Goal: Information Seeking & Learning: Learn about a topic

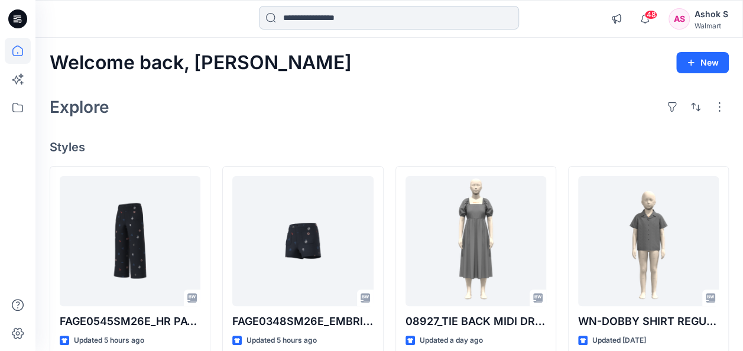
click at [363, 20] on input at bounding box center [389, 18] width 260 height 24
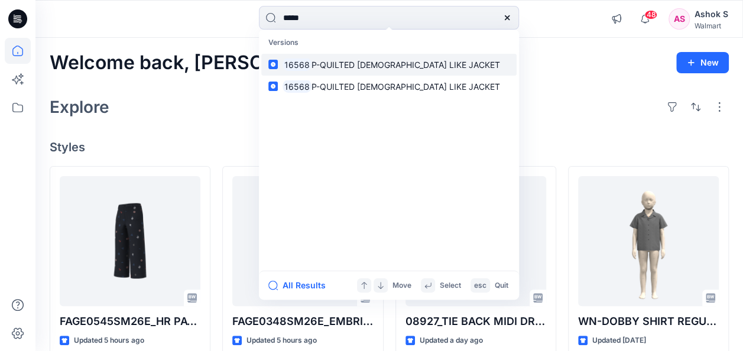
type input "*****"
click at [351, 69] on p "16568 P-QUILTED LADY LIKE JACKET" at bounding box center [392, 65] width 218 height 12
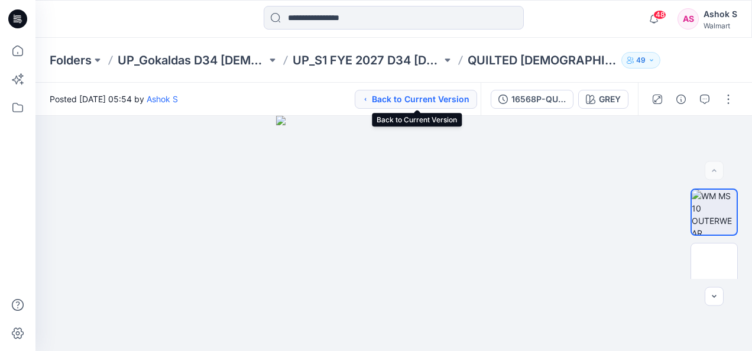
click at [425, 96] on button "Back to Current Version" at bounding box center [416, 99] width 122 height 19
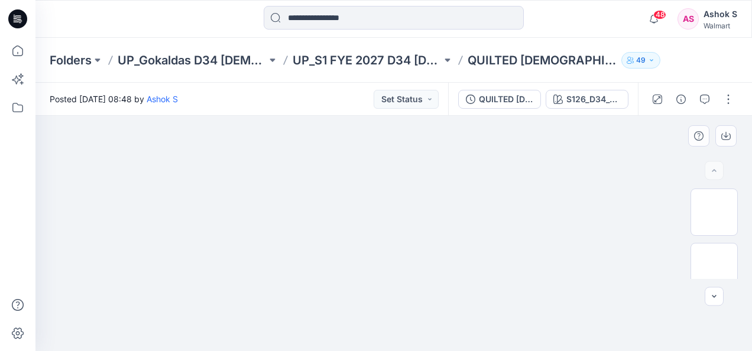
click at [358, 116] on img at bounding box center [394, 116] width 392 height 0
click at [486, 104] on div "QUILTED LADY LIKE JACKET" at bounding box center [506, 99] width 54 height 13
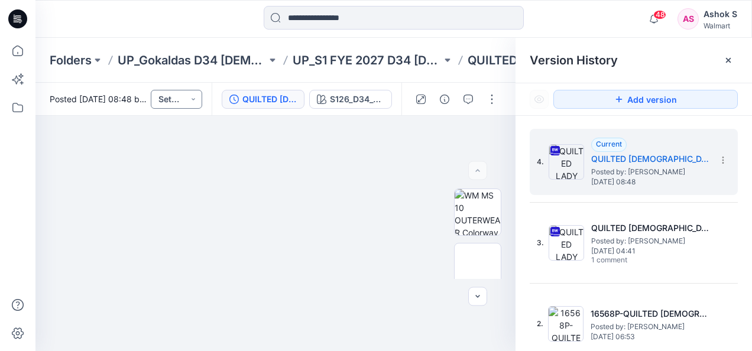
click at [196, 98] on button "Set Status" at bounding box center [176, 99] width 51 height 19
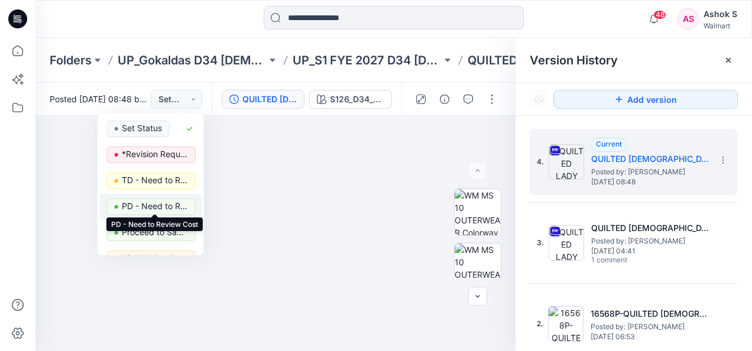
scroll to position [118, 0]
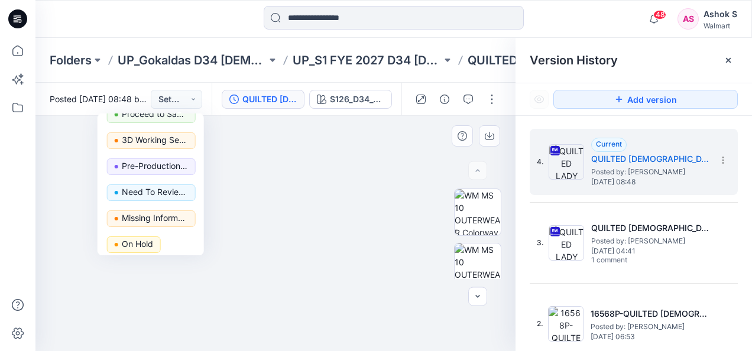
click at [70, 186] on img at bounding box center [275, 203] width 591 height 295
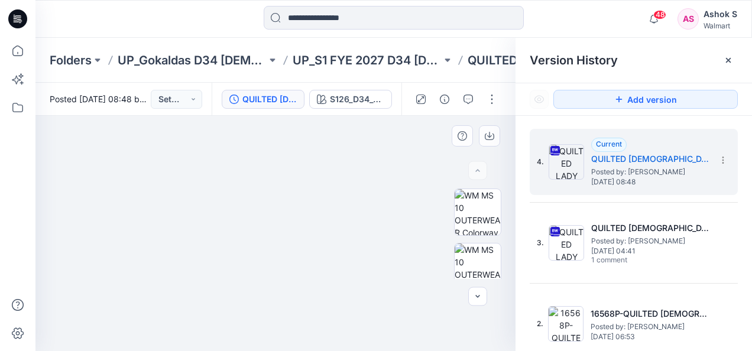
click at [364, 215] on img at bounding box center [275, 203] width 591 height 295
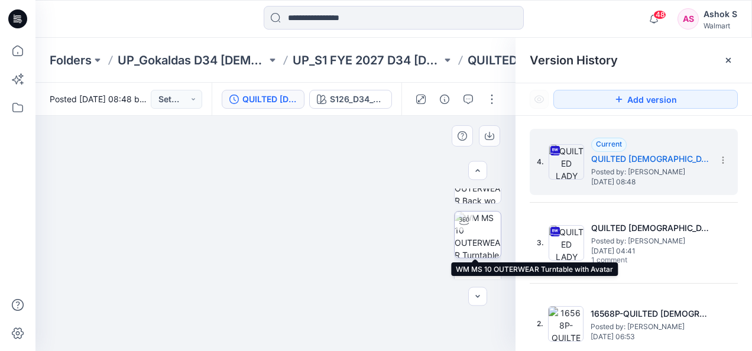
click at [474, 228] on img at bounding box center [478, 235] width 46 height 46
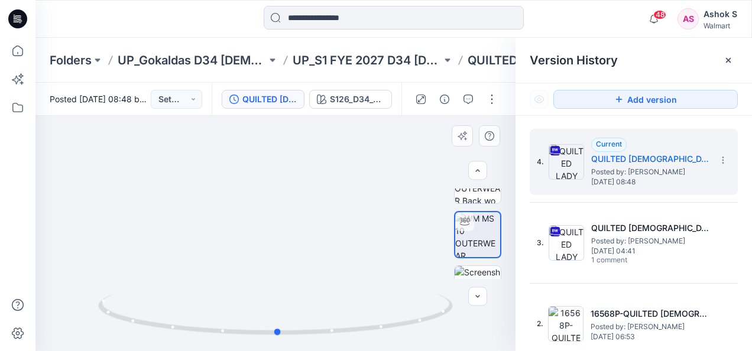
click at [325, 264] on div at bounding box center [275, 233] width 480 height 235
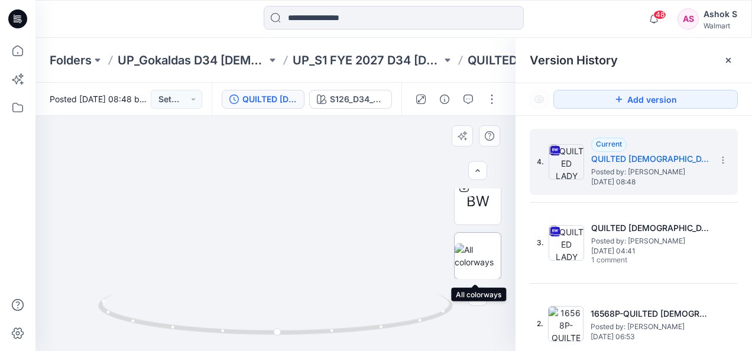
scroll to position [224, 0]
drag, startPoint x: 325, startPoint y: 222, endPoint x: 167, endPoint y: 186, distance: 162.5
click at [167, 186] on div at bounding box center [275, 233] width 480 height 235
drag, startPoint x: 277, startPoint y: 209, endPoint x: 404, endPoint y: 195, distance: 127.3
click at [404, 195] on div at bounding box center [275, 233] width 480 height 235
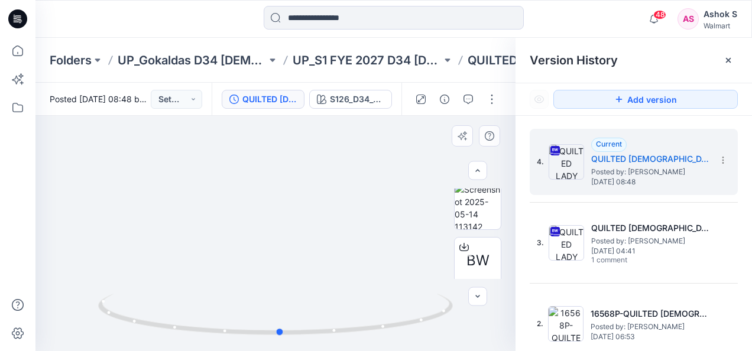
drag, startPoint x: 280, startPoint y: 213, endPoint x: 311, endPoint y: 212, distance: 31.4
click at [311, 212] on div at bounding box center [275, 233] width 480 height 235
drag, startPoint x: 279, startPoint y: 199, endPoint x: 280, endPoint y: 235, distance: 36.1
click at [280, 235] on img at bounding box center [276, 268] width 360 height 360
drag, startPoint x: 277, startPoint y: 222, endPoint x: 283, endPoint y: 216, distance: 8.8
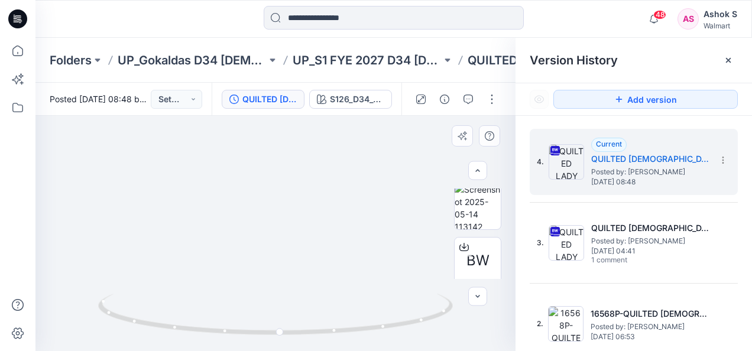
click at [283, 216] on img at bounding box center [276, 211] width 422 height 280
drag, startPoint x: 290, startPoint y: 232, endPoint x: 219, endPoint y: 237, distance: 71.7
click at [219, 237] on img at bounding box center [276, 219] width 360 height 266
drag, startPoint x: 332, startPoint y: 332, endPoint x: 262, endPoint y: 336, distance: 70.5
click at [262, 336] on icon at bounding box center [277, 316] width 358 height 44
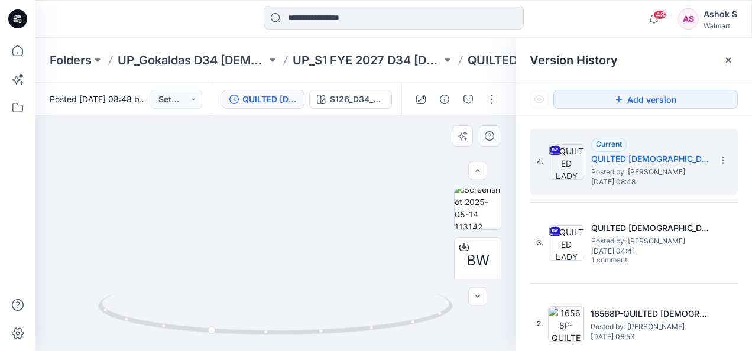
click at [279, 209] on img at bounding box center [276, 220] width 360 height 261
drag, startPoint x: 279, startPoint y: 209, endPoint x: 222, endPoint y: 206, distance: 56.8
click at [222, 206] on img at bounding box center [276, 220] width 360 height 264
drag, startPoint x: 212, startPoint y: 334, endPoint x: 115, endPoint y: 318, distance: 97.8
click at [115, 318] on icon at bounding box center [277, 316] width 358 height 44
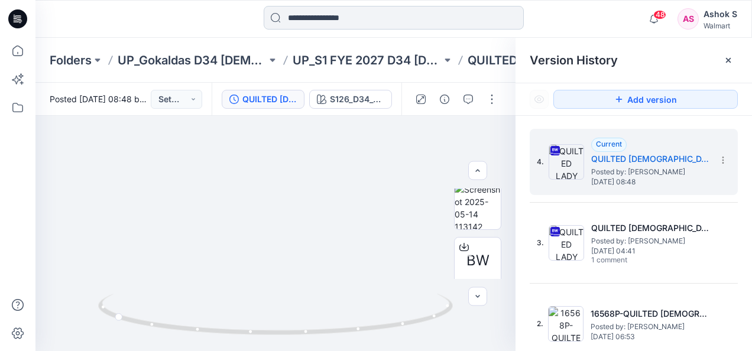
click at [324, 22] on input at bounding box center [394, 18] width 260 height 24
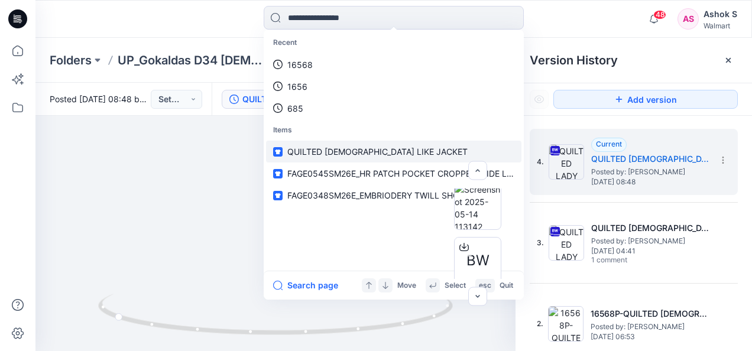
click at [305, 148] on span "QUILTED LADY LIKE JACKET" at bounding box center [377, 152] width 180 height 10
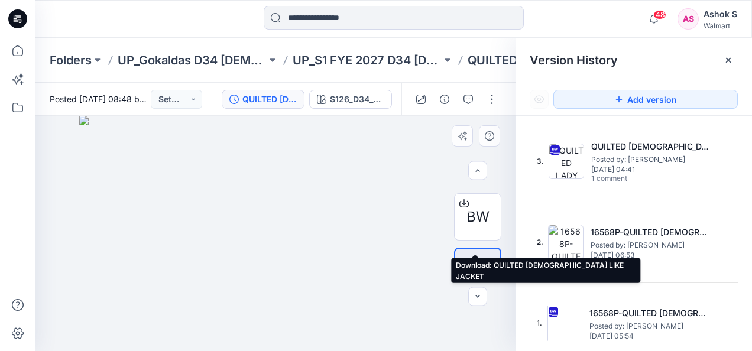
scroll to position [283, 0]
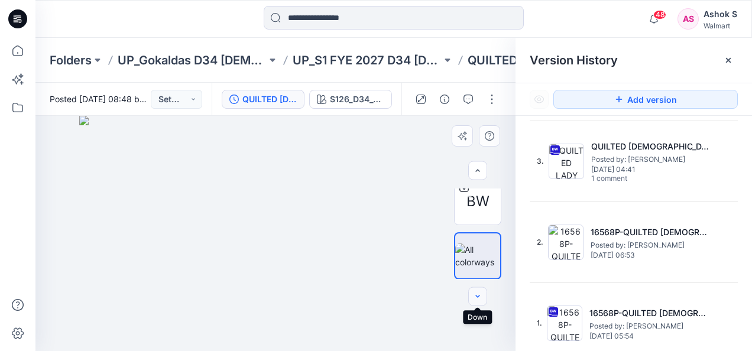
click at [481, 299] on icon "button" at bounding box center [477, 296] width 9 height 9
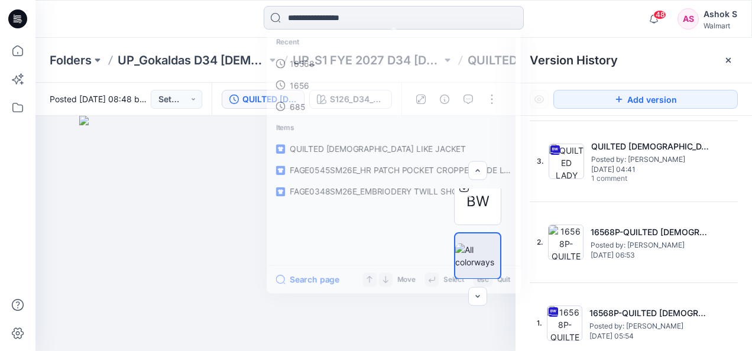
click at [318, 15] on input at bounding box center [394, 18] width 260 height 24
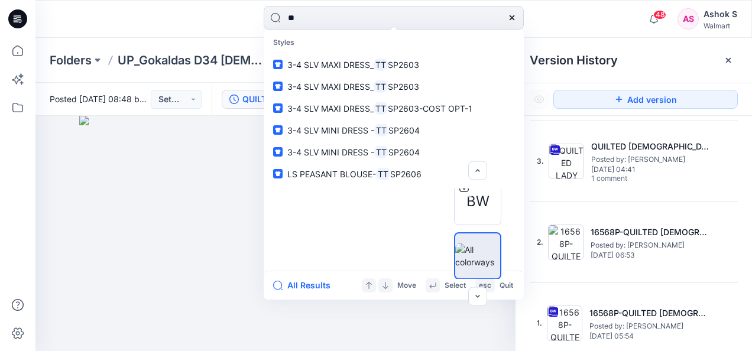
type input "*"
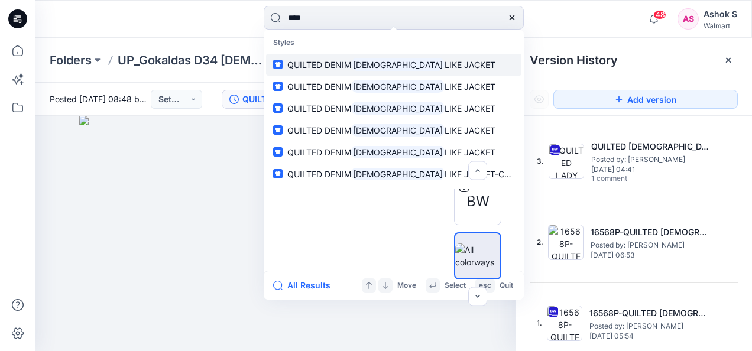
type input "****"
click at [338, 66] on span "QUILTED DENIM" at bounding box center [319, 65] width 64 height 10
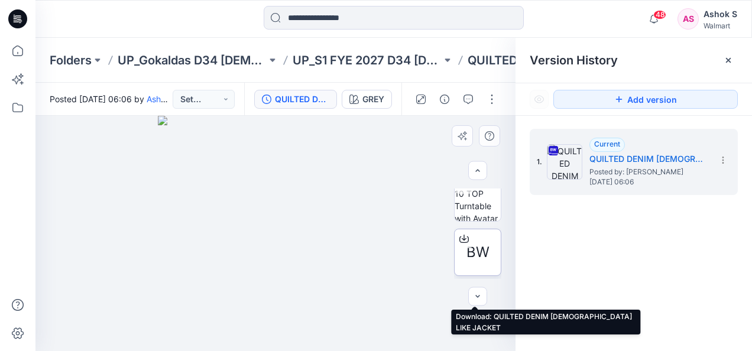
scroll to position [118, 0]
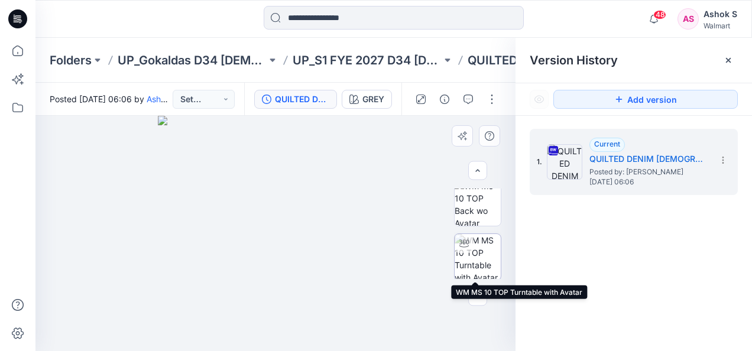
click at [480, 251] on img at bounding box center [478, 257] width 46 height 46
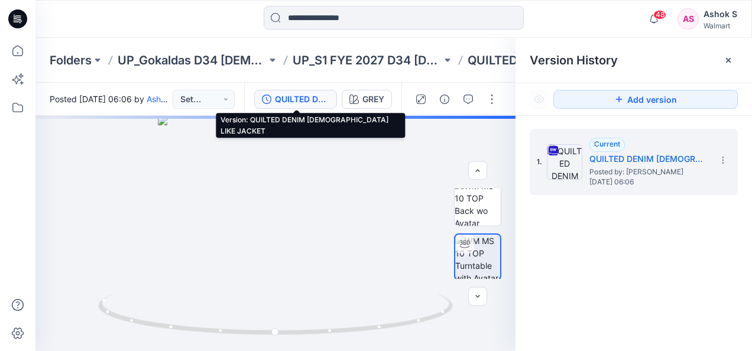
click at [319, 98] on div "QUILTED DENIM [DEMOGRAPHIC_DATA] LIKE JACKET" at bounding box center [302, 99] width 54 height 13
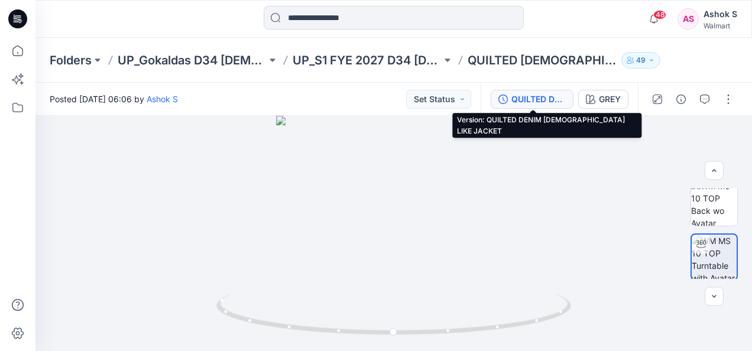
click at [538, 97] on div "QUILTED DENIM [DEMOGRAPHIC_DATA] LIKE JACKET" at bounding box center [539, 99] width 54 height 13
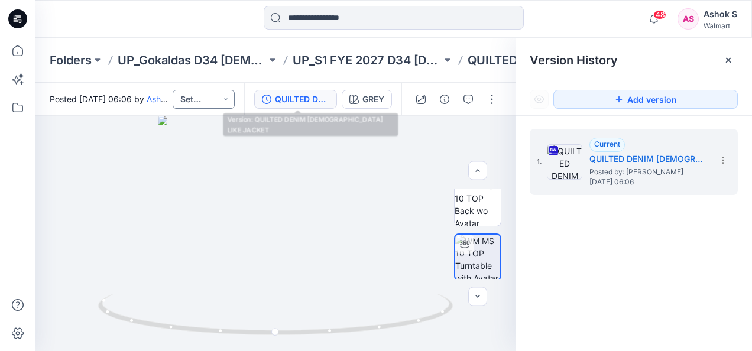
click at [195, 98] on button "Set Status" at bounding box center [204, 99] width 62 height 19
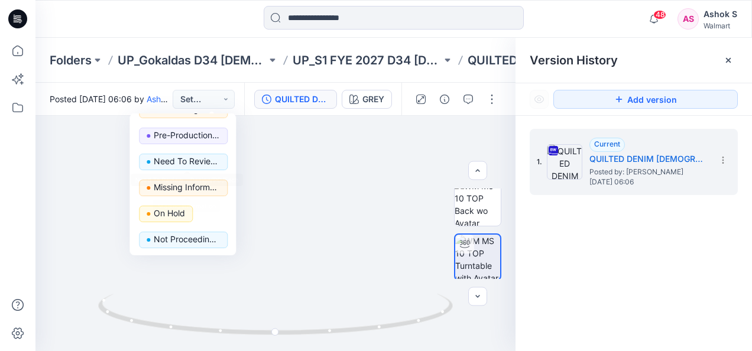
scroll to position [0, 0]
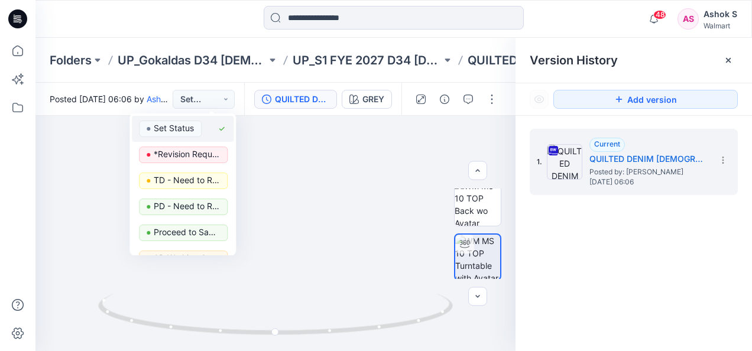
click at [173, 130] on p "Set Status" at bounding box center [174, 128] width 40 height 15
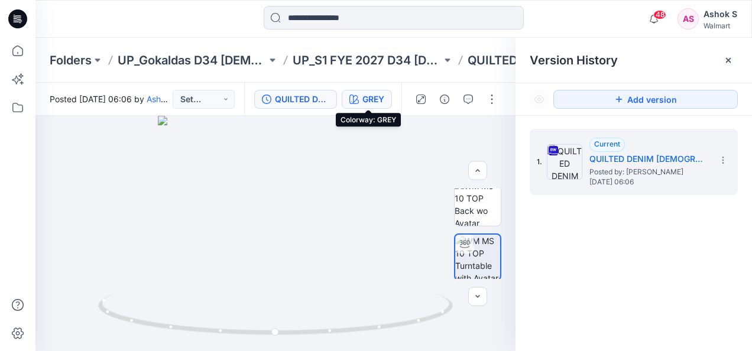
click at [380, 96] on div "GREY" at bounding box center [374, 99] width 22 height 13
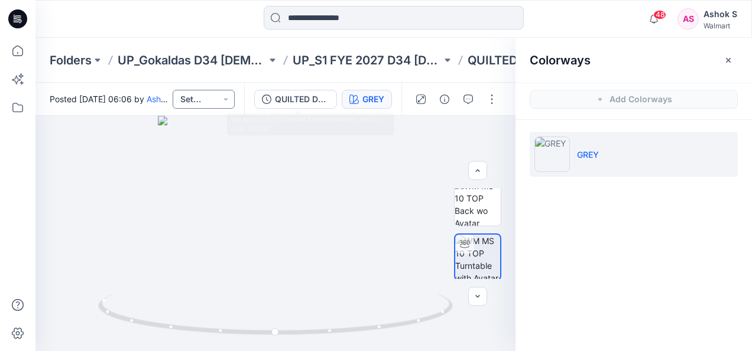
click at [226, 95] on button "Set Status" at bounding box center [204, 99] width 62 height 19
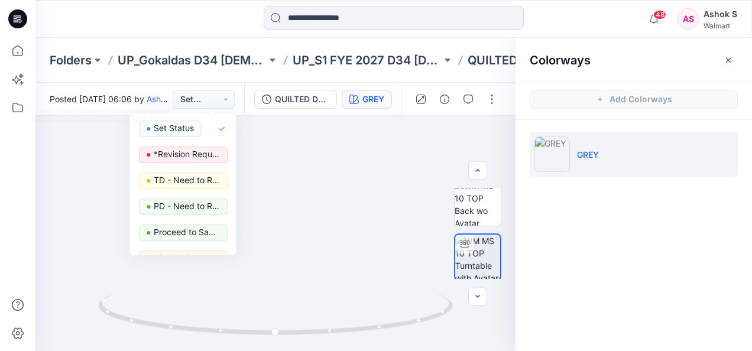
click at [134, 96] on span "Posted Wednesday, April 02, 2025 06:06 by Ashok S" at bounding box center [111, 99] width 123 height 12
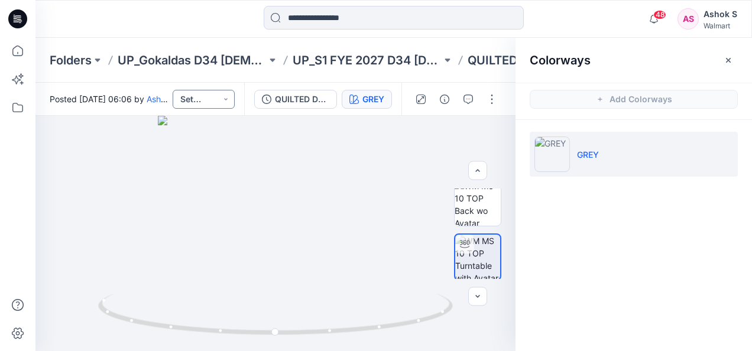
click at [235, 99] on button "Set Status" at bounding box center [204, 99] width 62 height 19
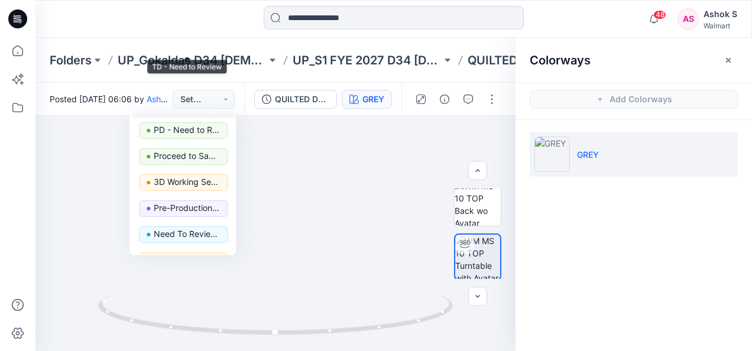
scroll to position [149, 0]
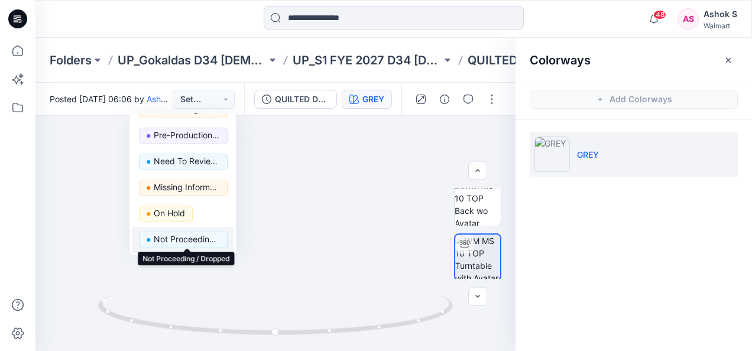
click at [196, 233] on p "Not Proceeding / Dropped" at bounding box center [187, 239] width 66 height 15
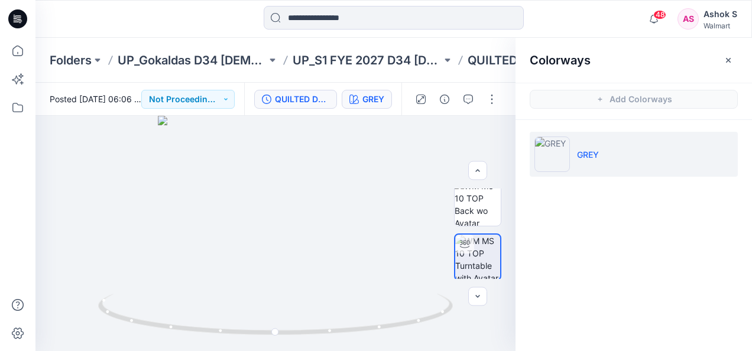
click at [300, 96] on div "QUILTED DENIM [DEMOGRAPHIC_DATA] LIKE JACKET" at bounding box center [302, 99] width 54 height 13
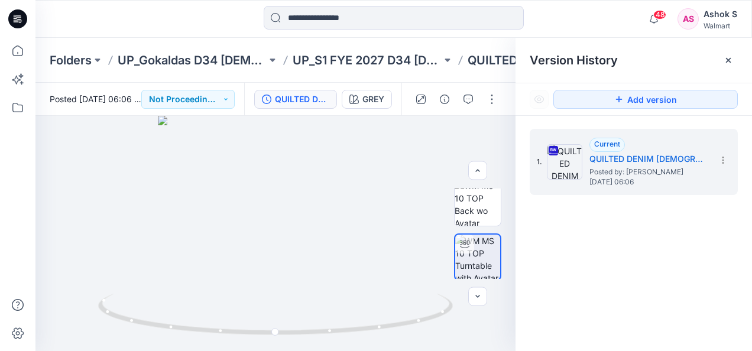
click at [310, 96] on div "QUILTED DENIM [DEMOGRAPHIC_DATA] LIKE JACKET" at bounding box center [302, 99] width 54 height 13
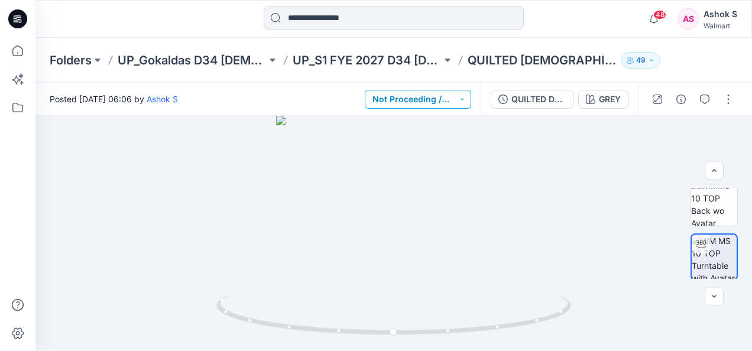
click at [413, 96] on button "Not Proceeding / Dropped" at bounding box center [418, 99] width 106 height 19
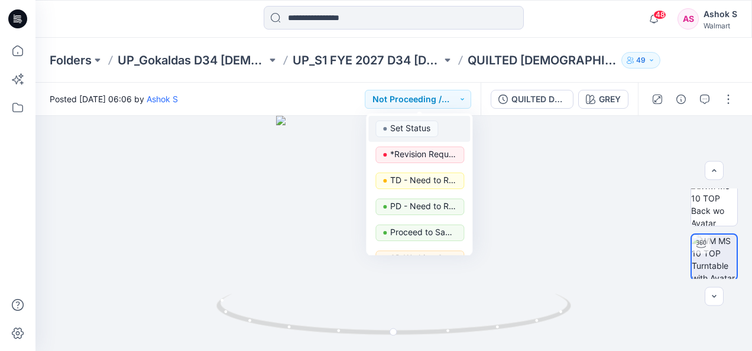
click at [414, 125] on p "Set Status" at bounding box center [410, 128] width 40 height 15
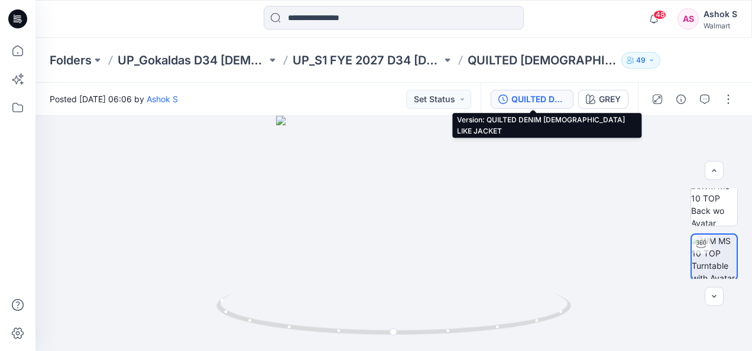
click at [528, 95] on div "QUILTED DENIM [DEMOGRAPHIC_DATA] LIKE JACKET" at bounding box center [539, 99] width 54 height 13
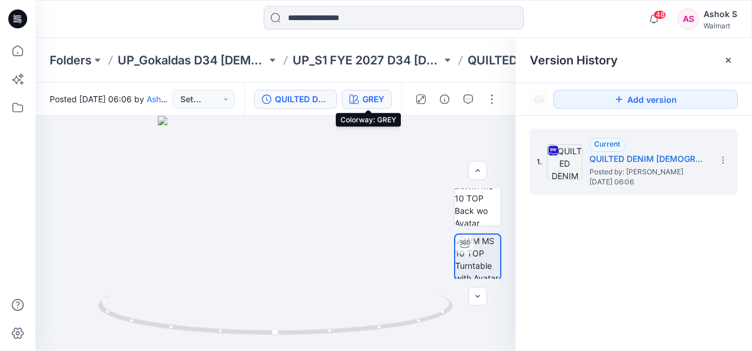
click at [373, 99] on div "GREY" at bounding box center [374, 99] width 22 height 13
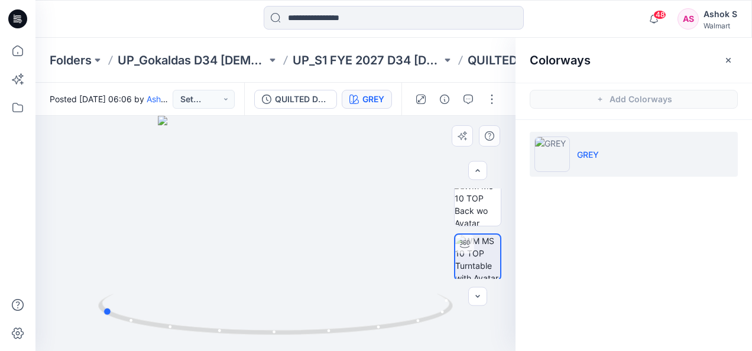
drag, startPoint x: 293, startPoint y: 220, endPoint x: 119, endPoint y: 221, distance: 173.9
click at [119, 221] on div at bounding box center [275, 233] width 480 height 235
drag, startPoint x: 236, startPoint y: 219, endPoint x: 418, endPoint y: 177, distance: 186.9
click at [418, 177] on div at bounding box center [275, 233] width 480 height 235
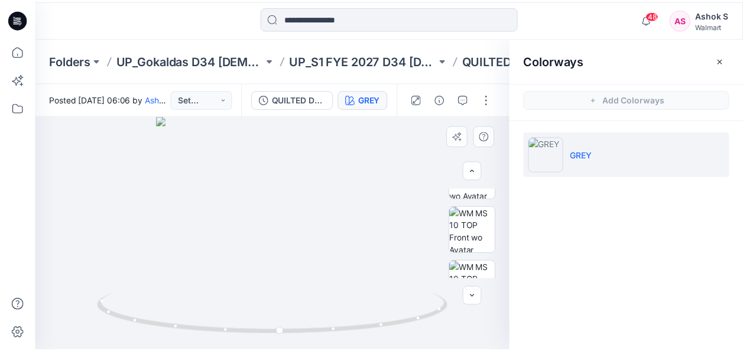
scroll to position [0, 0]
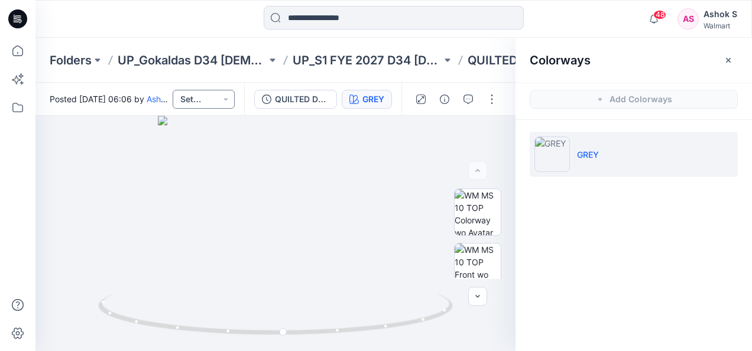
click at [231, 93] on button "Set Status" at bounding box center [204, 99] width 62 height 19
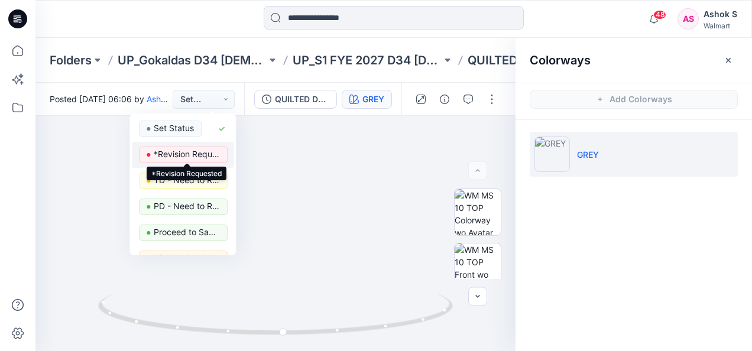
click at [194, 153] on p "*Revision Requested" at bounding box center [187, 154] width 66 height 15
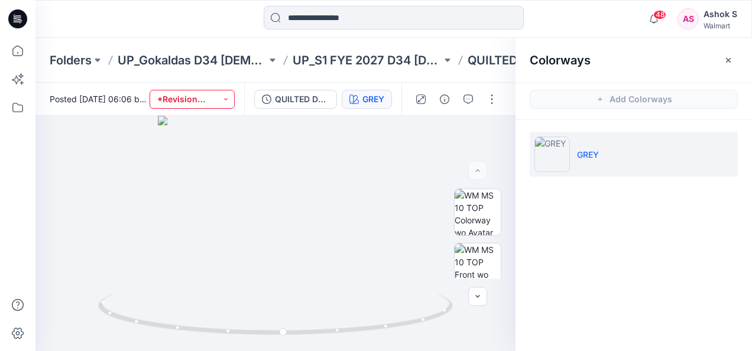
click at [233, 97] on button "*Revision Requested" at bounding box center [192, 99] width 85 height 19
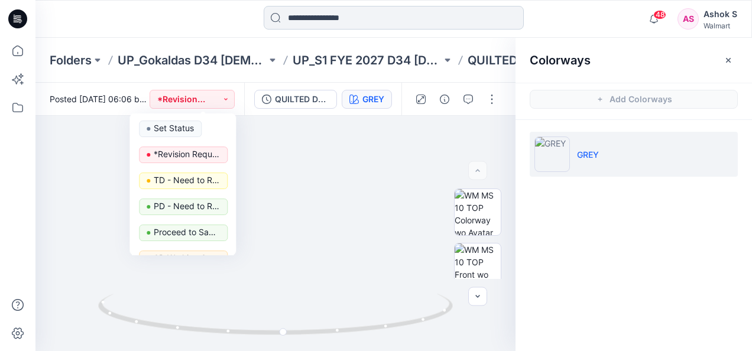
click at [334, 11] on input at bounding box center [394, 18] width 260 height 24
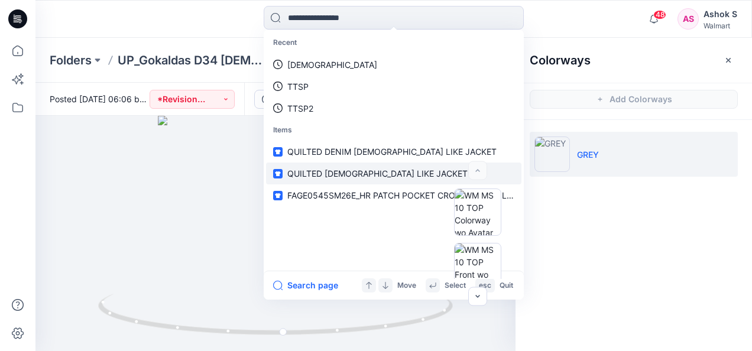
click at [385, 174] on span "QUILTED LADY LIKE JACKET" at bounding box center [377, 174] width 180 height 10
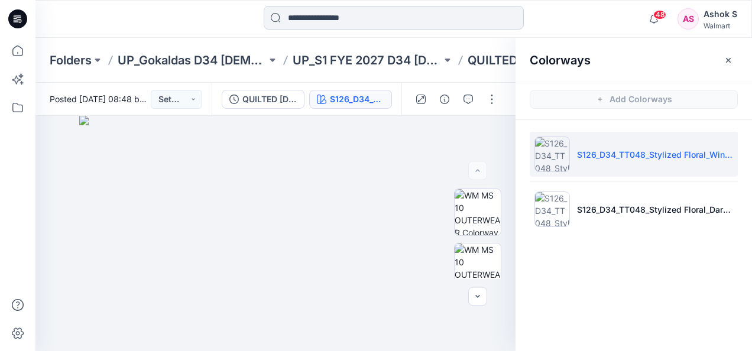
click at [332, 19] on input at bounding box center [394, 18] width 260 height 24
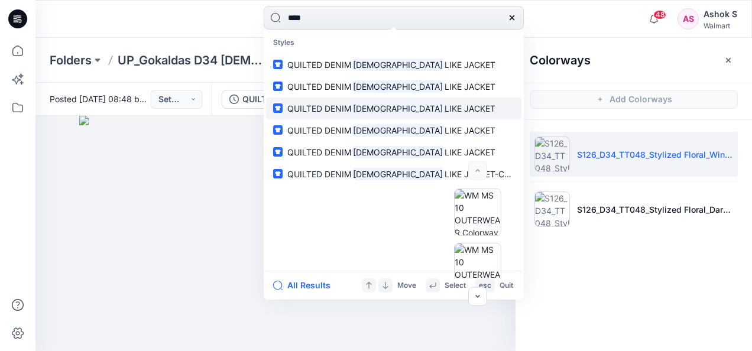
type input "****"
click at [341, 102] on p "QUILTED DENIM LADY LIKE JACKET" at bounding box center [391, 108] width 208 height 12
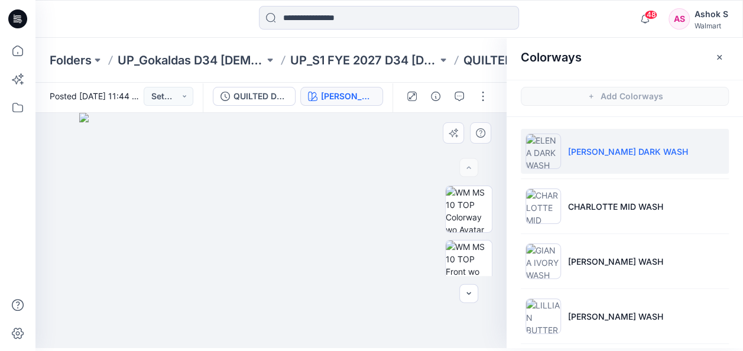
drag, startPoint x: 168, startPoint y: 215, endPoint x: 310, endPoint y: 210, distance: 142.0
click at [310, 210] on img at bounding box center [275, 230] width 392 height 235
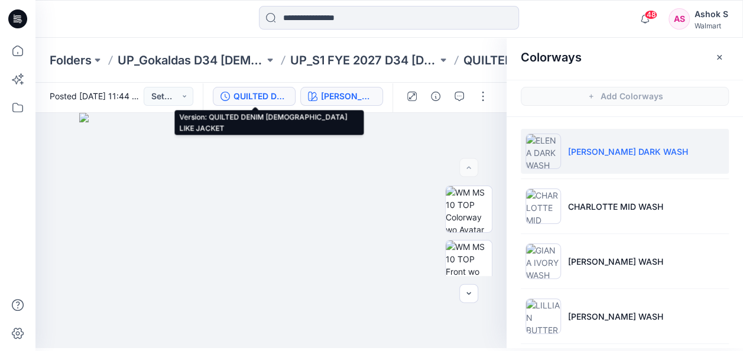
click at [251, 93] on div "QUILTED DENIM [DEMOGRAPHIC_DATA] LIKE JACKET" at bounding box center [261, 96] width 54 height 13
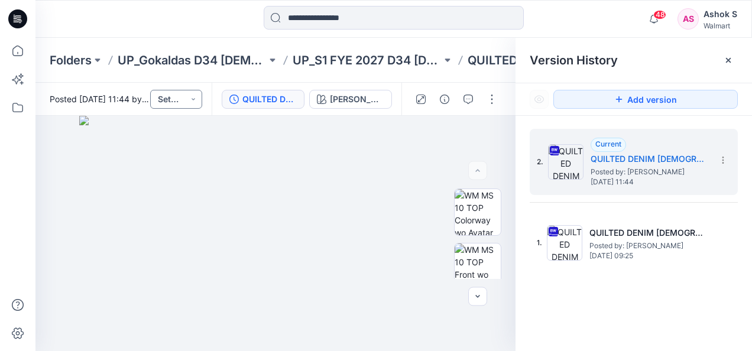
click at [193, 97] on button "Set Status" at bounding box center [176, 99] width 52 height 19
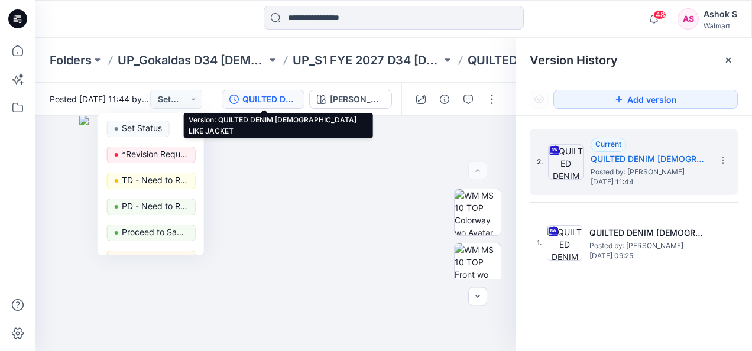
click at [280, 97] on div "QUILTED DENIM [DEMOGRAPHIC_DATA] LIKE JACKET" at bounding box center [269, 99] width 54 height 13
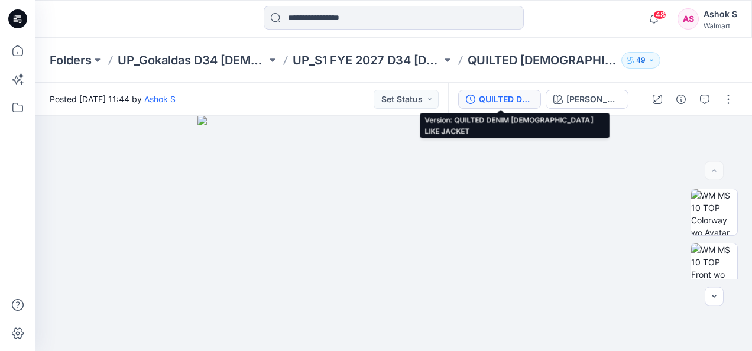
click at [486, 98] on div "QUILTED DENIM [DEMOGRAPHIC_DATA] LIKE JACKET" at bounding box center [506, 99] width 54 height 13
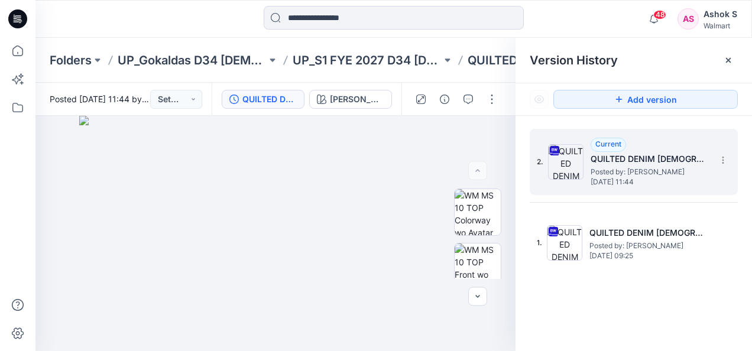
click at [571, 165] on img at bounding box center [565, 161] width 35 height 35
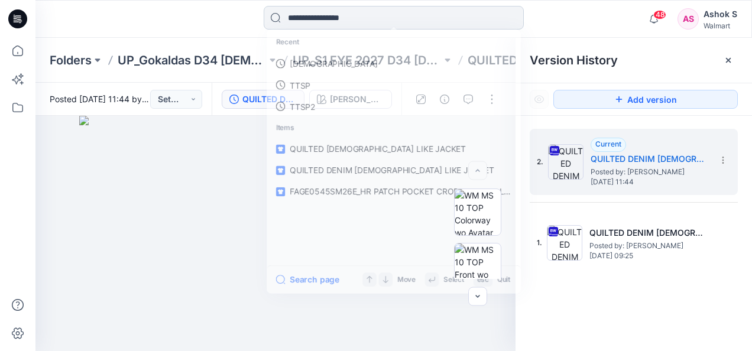
click at [357, 21] on input at bounding box center [394, 18] width 260 height 24
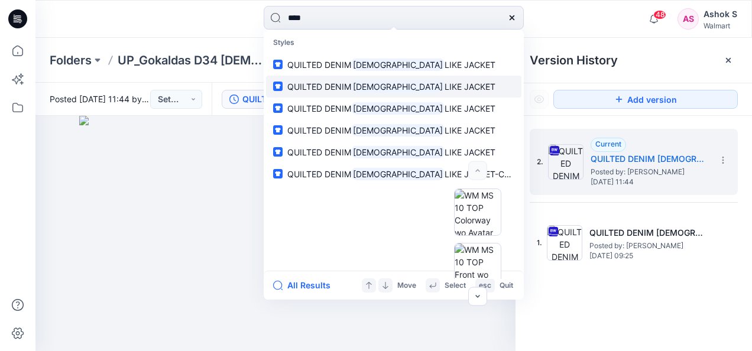
type input "****"
click at [323, 92] on p "QUILTED DENIM LADY LIKE JACKET" at bounding box center [391, 86] width 208 height 12
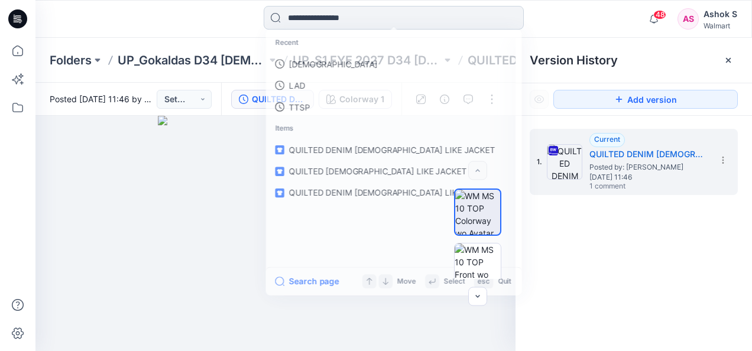
click at [305, 15] on input at bounding box center [394, 18] width 260 height 24
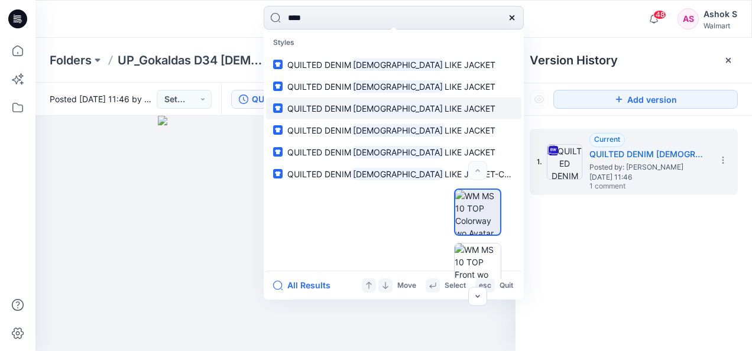
type input "****"
click at [331, 106] on span "QUILTED DENIM" at bounding box center [319, 108] width 64 height 10
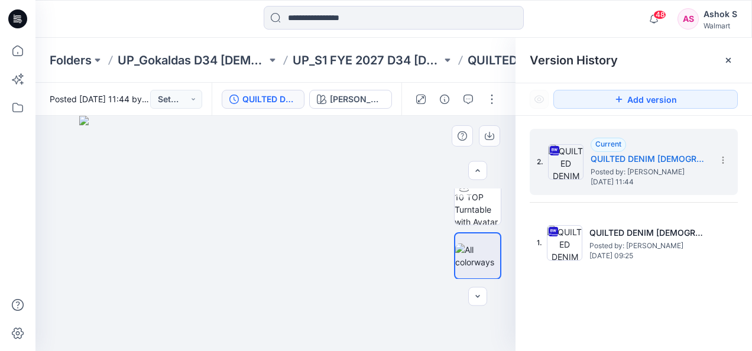
scroll to position [115, 0]
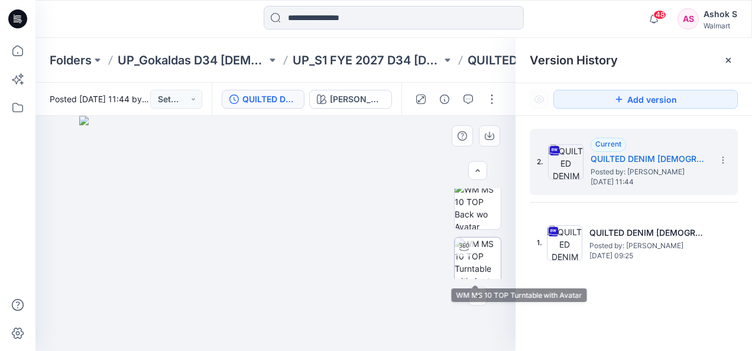
click at [479, 255] on img at bounding box center [478, 261] width 46 height 46
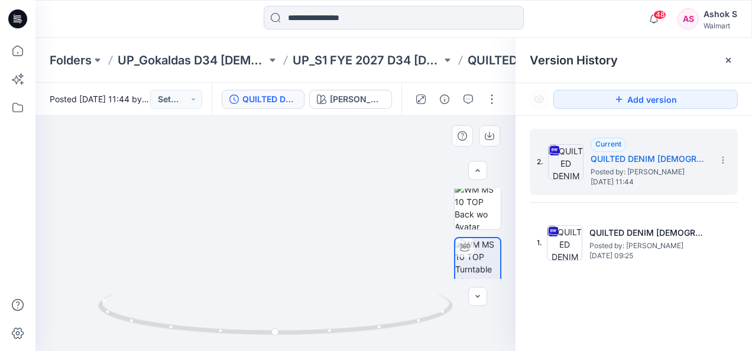
drag, startPoint x: 279, startPoint y: 171, endPoint x: 282, endPoint y: 221, distance: 49.8
click at [282, 221] on img at bounding box center [276, 227] width 360 height 248
drag, startPoint x: 270, startPoint y: 215, endPoint x: 259, endPoint y: 202, distance: 16.4
click at [238, 215] on img at bounding box center [276, 231] width 360 height 240
drag, startPoint x: 277, startPoint y: 336, endPoint x: 193, endPoint y: 334, distance: 84.0
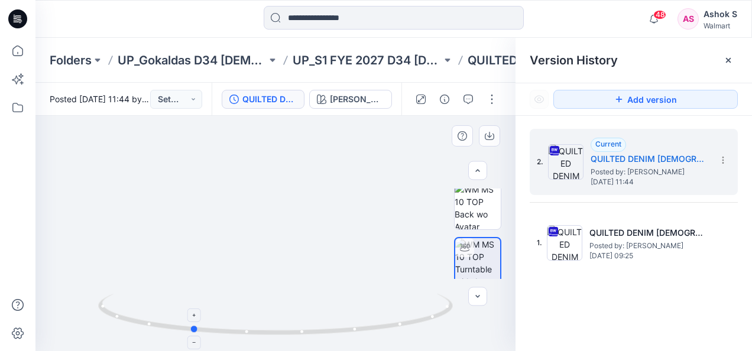
click at [193, 334] on icon at bounding box center [277, 316] width 358 height 44
drag, startPoint x: 193, startPoint y: 331, endPoint x: 115, endPoint y: 302, distance: 84.0
click at [115, 302] on icon at bounding box center [277, 316] width 358 height 44
click at [362, 19] on input at bounding box center [394, 18] width 260 height 24
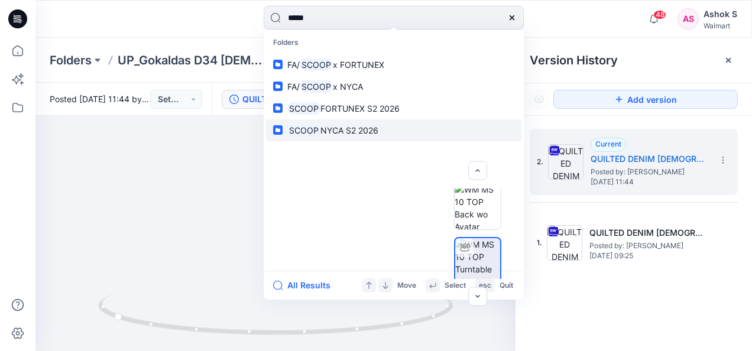
type input "*****"
click at [360, 126] on span "NYCA S2 2026" at bounding box center [350, 130] width 58 height 10
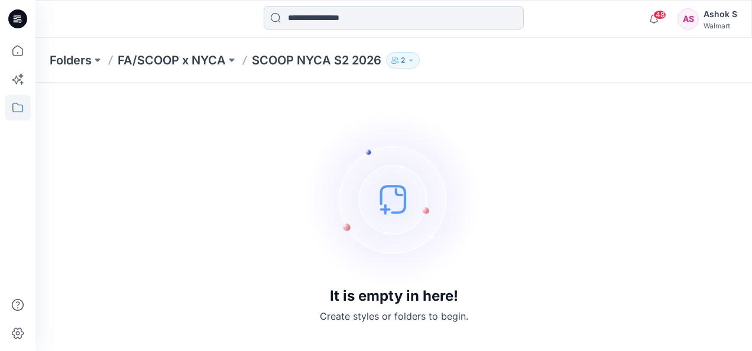
click at [346, 17] on input at bounding box center [394, 18] width 260 height 24
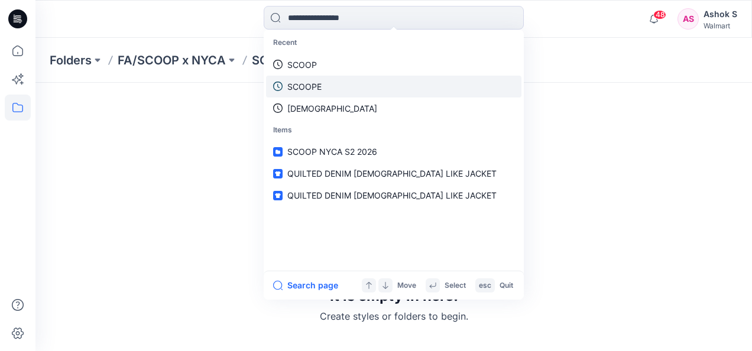
click at [332, 90] on link "SCOOPE" at bounding box center [393, 87] width 255 height 22
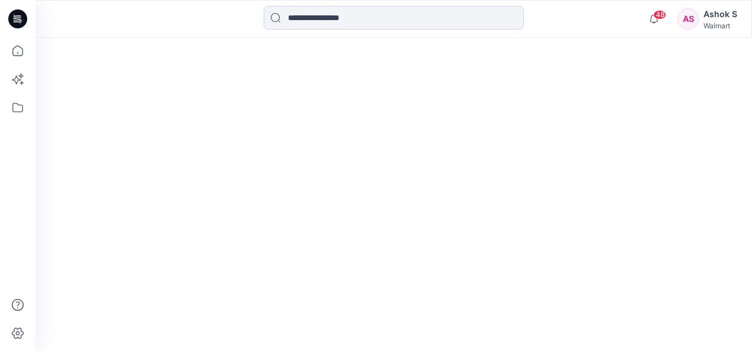
click at [325, 22] on input at bounding box center [394, 18] width 260 height 24
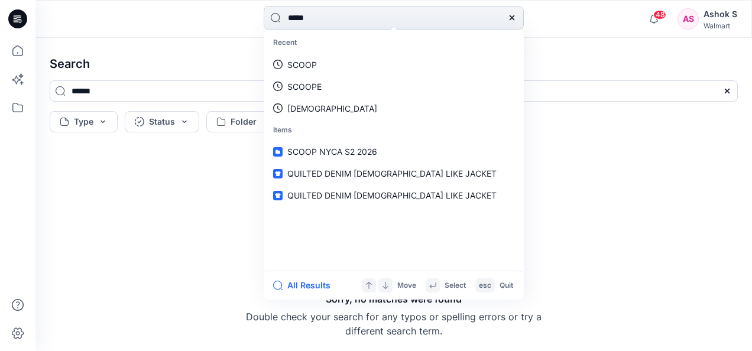
type input "******"
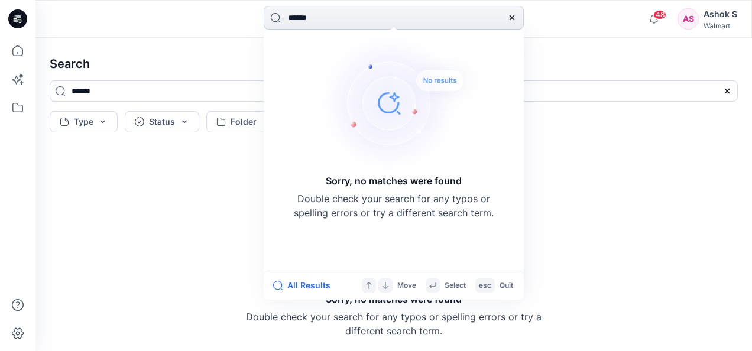
drag, startPoint x: 349, startPoint y: 20, endPoint x: 276, endPoint y: 18, distance: 72.8
click at [276, 18] on input "******" at bounding box center [394, 18] width 260 height 24
type input "******"
click at [588, 150] on div "Sorry, no matches were found Double check your search for any typos or spelling…" at bounding box center [393, 244] width 707 height 195
drag, startPoint x: 331, startPoint y: 18, endPoint x: 258, endPoint y: 12, distance: 72.4
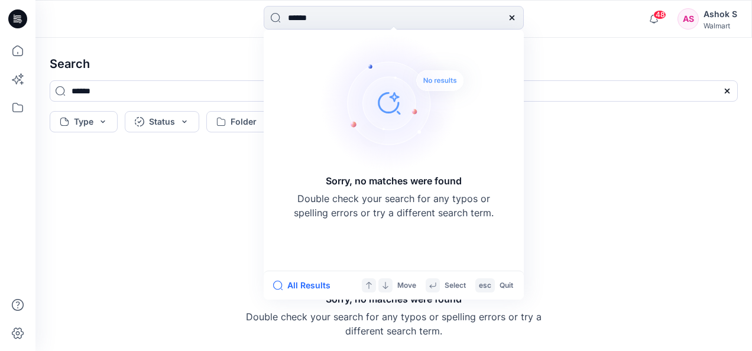
click at [258, 12] on div "****** Sorry, no matches were found Double check your search for any typos or s…" at bounding box center [394, 19] width 358 height 26
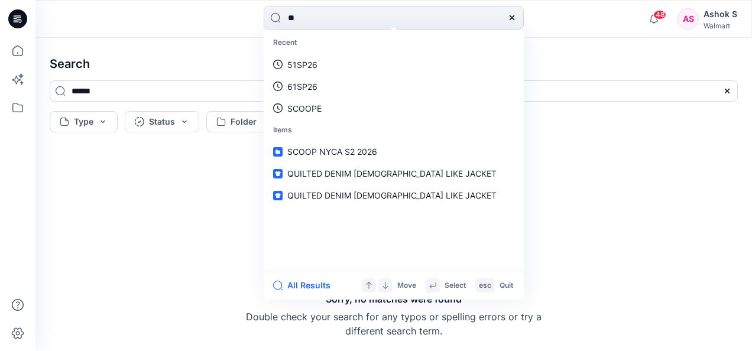
type input "*"
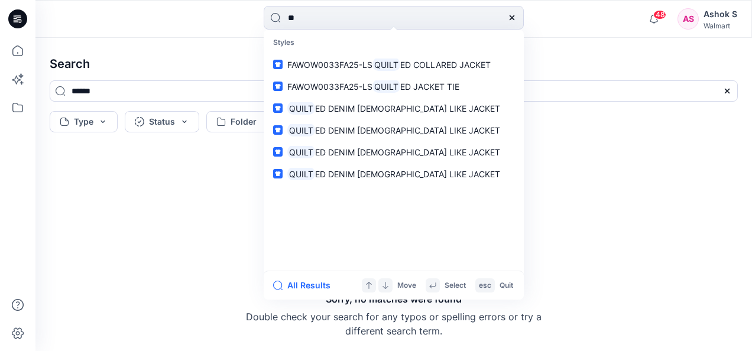
type input "*"
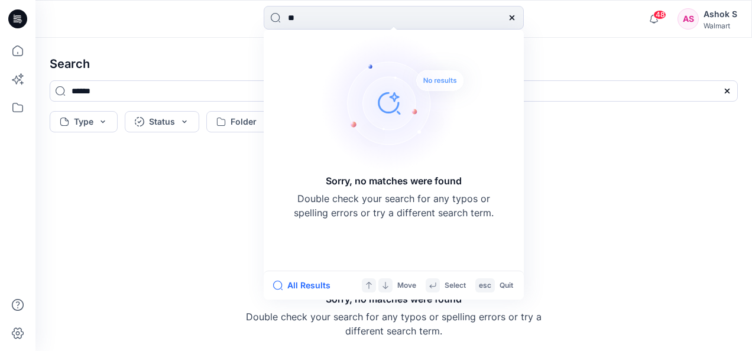
type input "*"
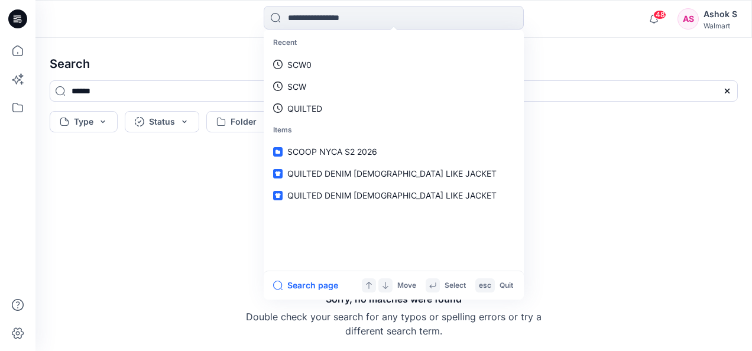
click at [151, 222] on div "Sorry, no matches were found Double check your search for any typos or spelling…" at bounding box center [393, 244] width 707 height 195
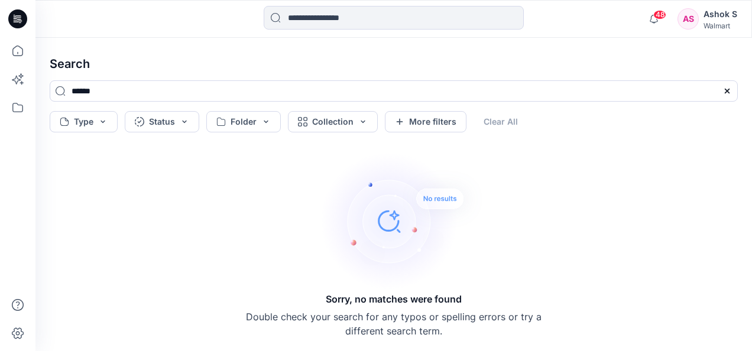
click at [532, 167] on div "Sorry, no matches were found Double check your search for any typos or spelling…" at bounding box center [394, 244] width 296 height 188
click at [124, 88] on input "******" at bounding box center [394, 90] width 688 height 21
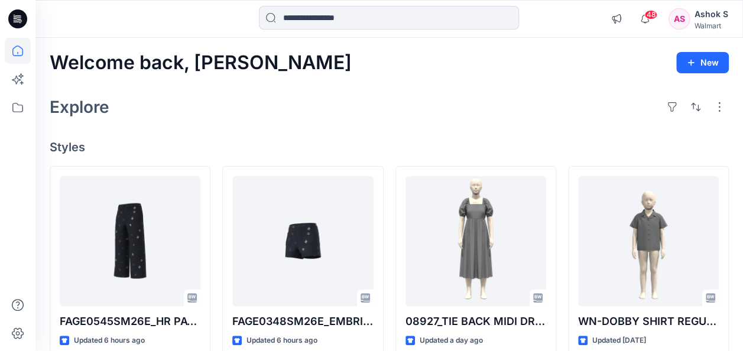
click at [679, 14] on div "AS" at bounding box center [679, 18] width 21 height 21
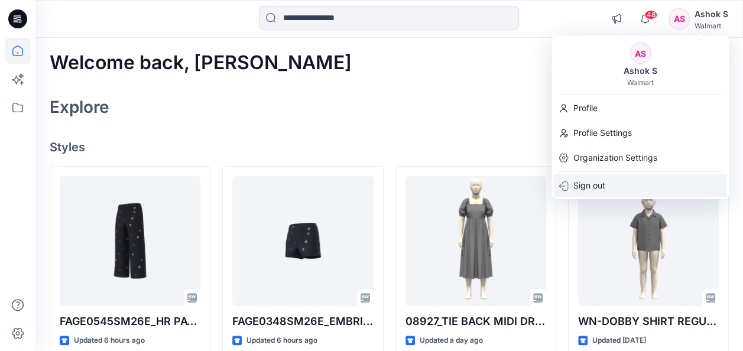
click at [602, 182] on p "Sign out" at bounding box center [589, 185] width 32 height 22
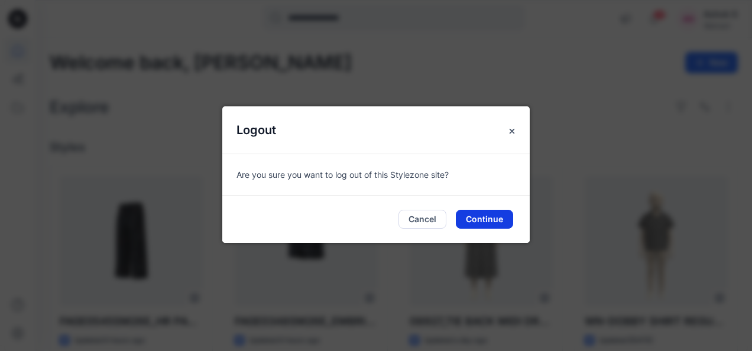
click at [475, 220] on button "Continue" at bounding box center [484, 219] width 57 height 19
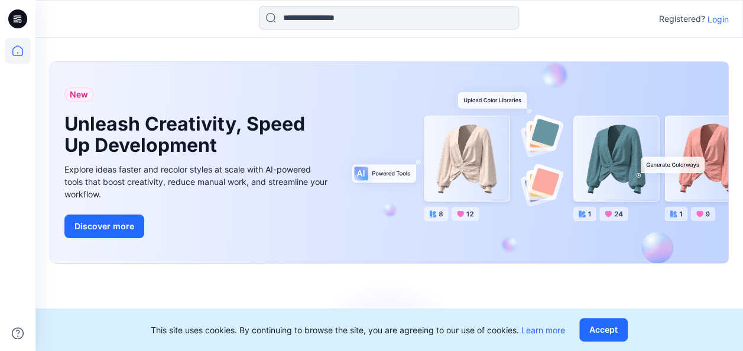
click at [719, 20] on p "Login" at bounding box center [718, 19] width 21 height 12
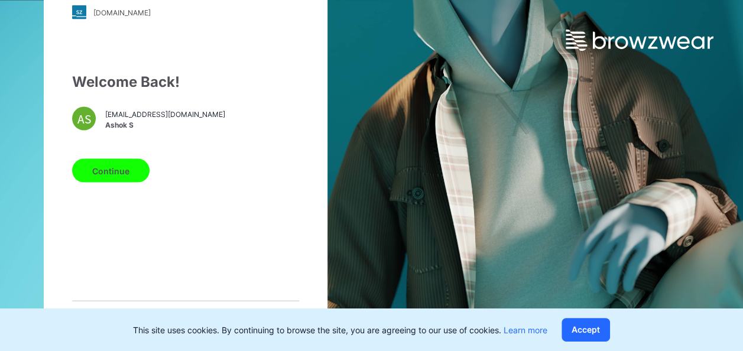
click at [656, 131] on div "walmart.stylezone.com Loading... Welcome Back! AS ashok.s@gokaldasexports.com A…" at bounding box center [371, 175] width 743 height 351
click at [167, 48] on div "walmart.stylezone.com Loading... Welcome Back! AS ashok.s@gokaldasexports.com A…" at bounding box center [186, 176] width 284 height 398
click at [127, 117] on span "ashok.s@gokaldasexports.com" at bounding box center [165, 114] width 120 height 11
click at [168, 85] on div "Welcome Back!" at bounding box center [185, 82] width 227 height 21
click at [142, 176] on button "Continue" at bounding box center [110, 171] width 77 height 24
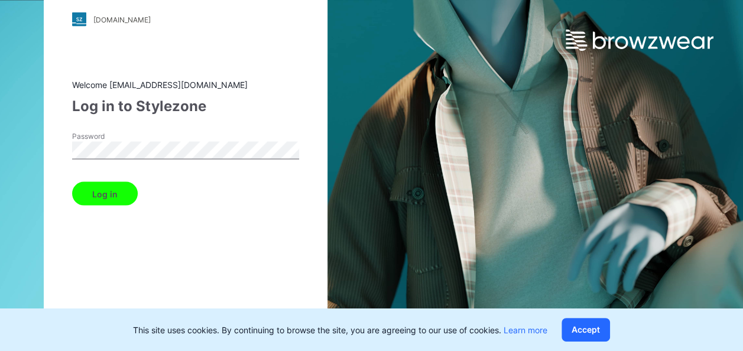
click at [72, 143] on div "walmart.stylezone.com Loading... Welcome ashok.s@gokaldasexports.com Log in to …" at bounding box center [186, 176] width 284 height 384
click at [294, 73] on div "walmart.stylezone.com Loading... Welcome ashok.s@gokaldasexports.com Log in to …" at bounding box center [186, 176] width 284 height 384
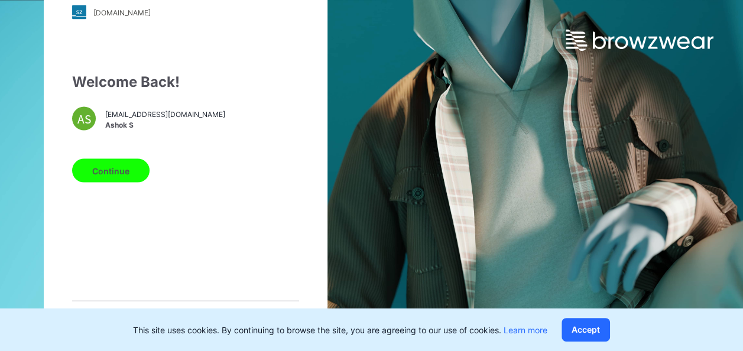
click at [151, 15] on div "walmart.stylezone.com" at bounding box center [121, 12] width 57 height 9
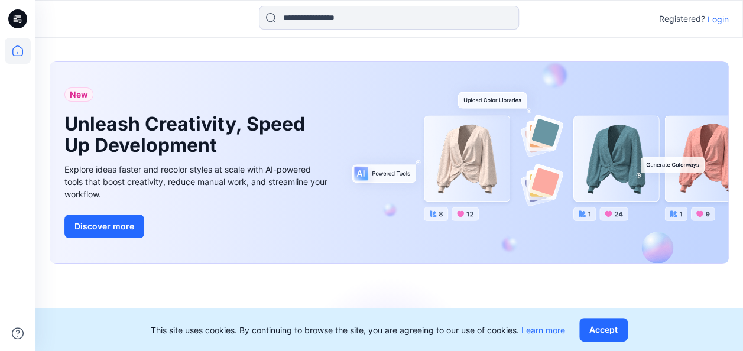
click at [716, 21] on p "Login" at bounding box center [718, 19] width 21 height 12
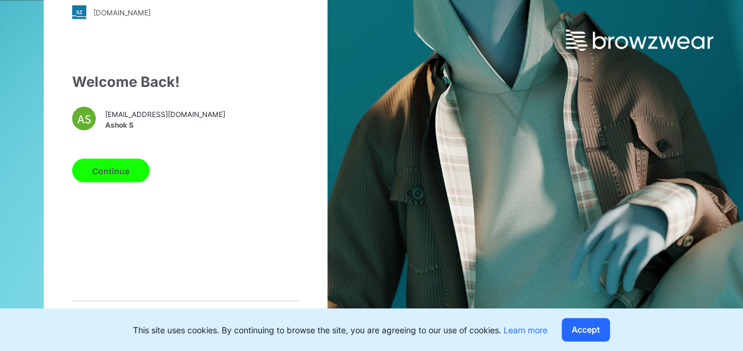
drag, startPoint x: 154, startPoint y: 18, endPoint x: 216, endPoint y: 206, distance: 197.5
click at [224, 212] on div "Welcome Back! AS [PERSON_NAME][EMAIL_ADDRESS][DOMAIN_NAME] [PERSON_NAME] S Cont…" at bounding box center [185, 209] width 227 height 275
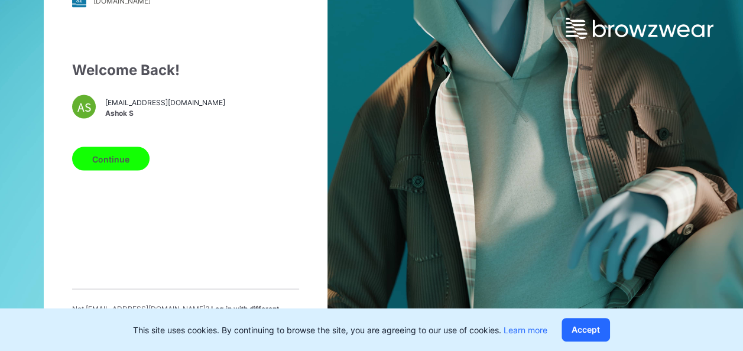
scroll to position [18, 0]
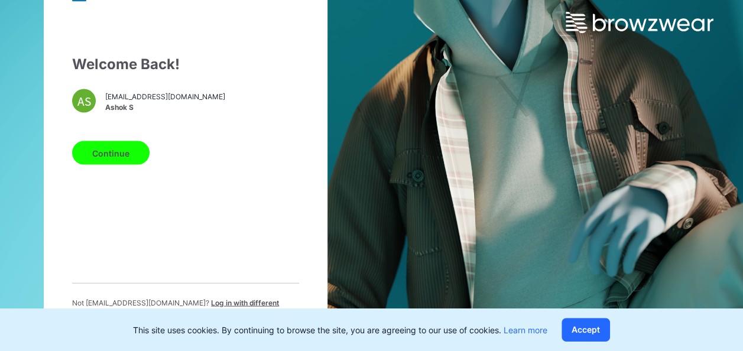
click at [99, 154] on button "Continue" at bounding box center [110, 153] width 77 height 24
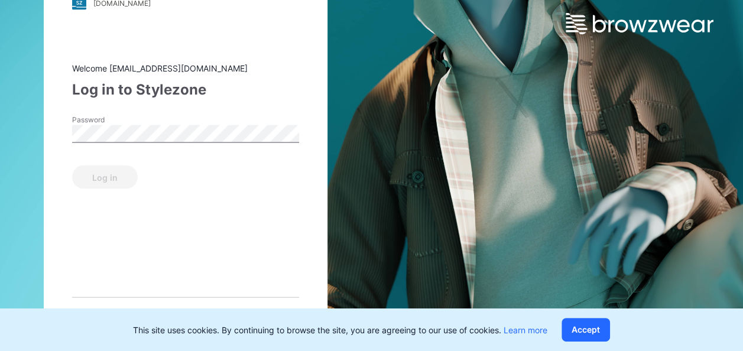
scroll to position [16, 0]
click at [210, 64] on div "Welcome [EMAIL_ADDRESS][DOMAIN_NAME]" at bounding box center [185, 69] width 227 height 12
click at [237, 67] on div "Welcome [EMAIL_ADDRESS][DOMAIN_NAME]" at bounding box center [185, 69] width 227 height 12
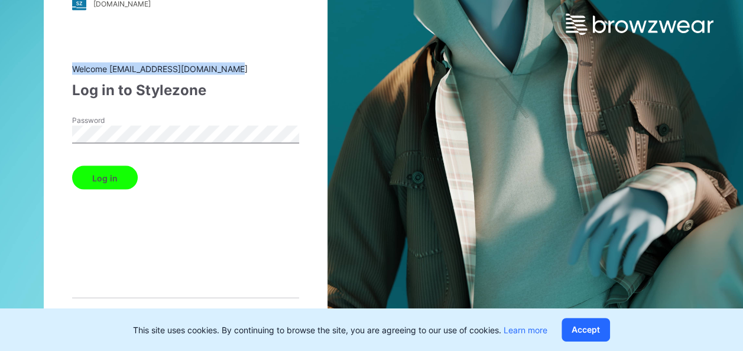
drag, startPoint x: 234, startPoint y: 66, endPoint x: 47, endPoint y: 73, distance: 186.4
click at [47, 73] on div "walmart.stylezone.com Loading... Welcome ashok.s@gokaldasexports.com Log in to …" at bounding box center [186, 160] width 284 height 384
drag, startPoint x: 47, startPoint y: 73, endPoint x: 203, endPoint y: 169, distance: 183.5
click at [203, 169] on div "Log in" at bounding box center [185, 175] width 227 height 28
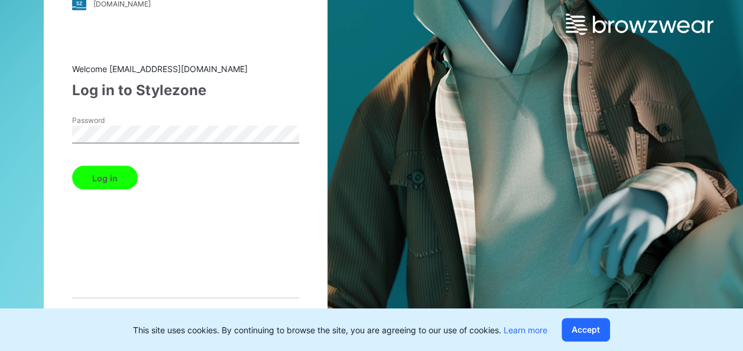
click at [241, 72] on div "Welcome ashok.s@gokaldasexports.com" at bounding box center [185, 69] width 227 height 12
click at [647, 96] on div "walmart.stylezone.com Loading... Welcome ashok.s@gokaldasexports.com Log in to …" at bounding box center [371, 159] width 743 height 351
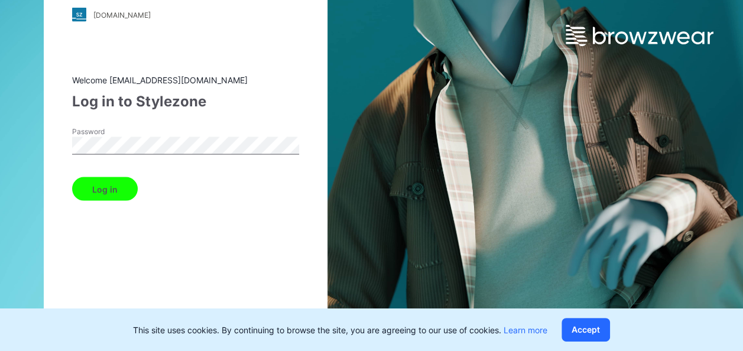
scroll to position [0, 0]
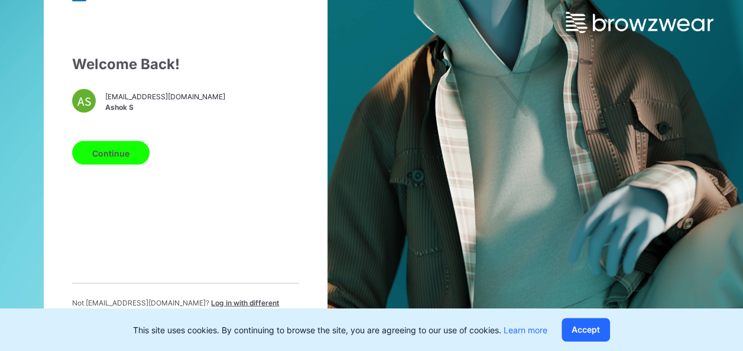
click at [115, 160] on button "Continue" at bounding box center [110, 153] width 77 height 24
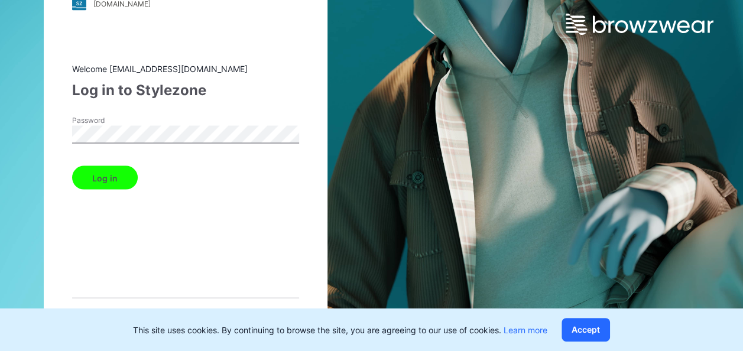
click at [105, 177] on button "Log in" at bounding box center [105, 178] width 66 height 24
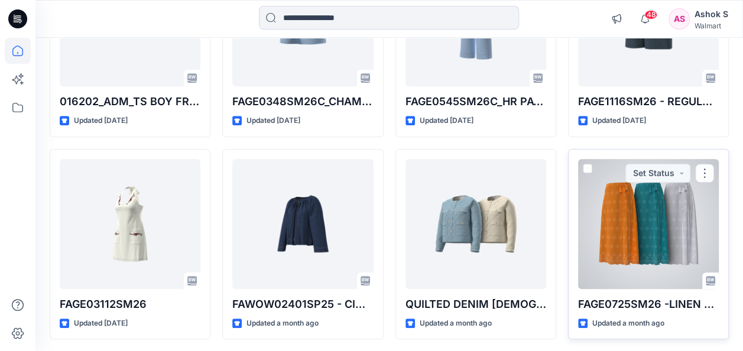
scroll to position [466, 0]
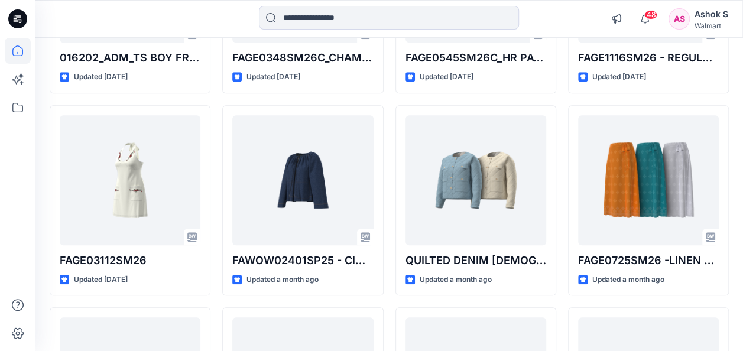
click at [11, 12] on icon at bounding box center [17, 18] width 19 height 19
click at [14, 326] on icon at bounding box center [18, 334] width 26 height 26
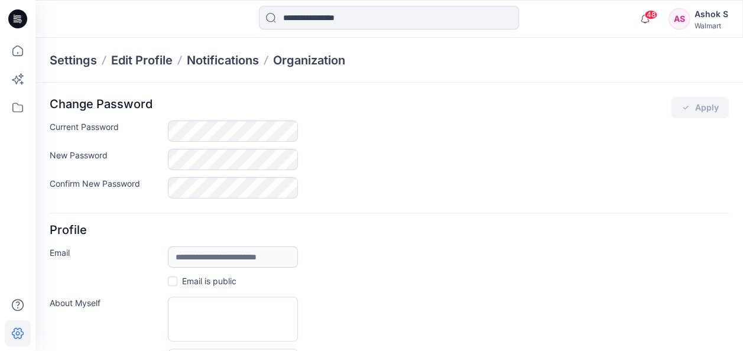
click at [700, 17] on div "Ashok S" at bounding box center [712, 14] width 34 height 14
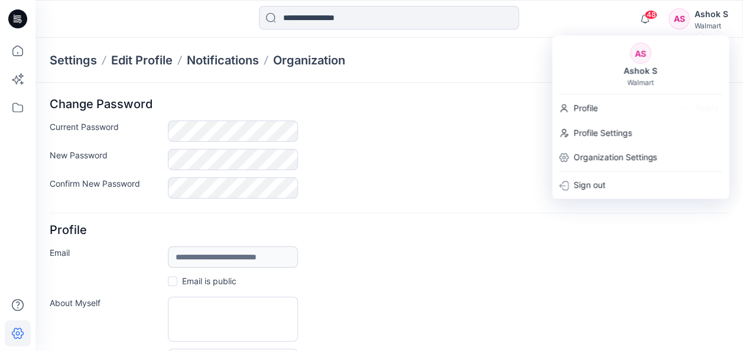
click at [528, 218] on form "**********" at bounding box center [389, 340] width 679 height 486
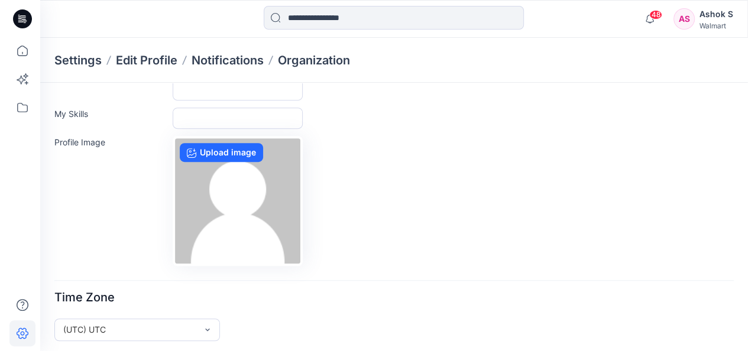
scroll to position [244, 0]
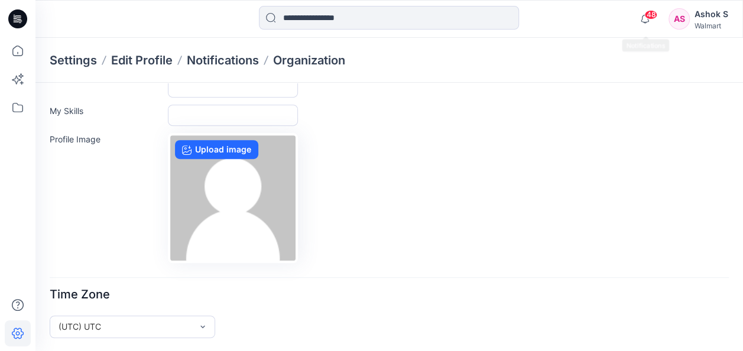
click at [694, 18] on div "AS Ashok S Walmart" at bounding box center [699, 19] width 60 height 24
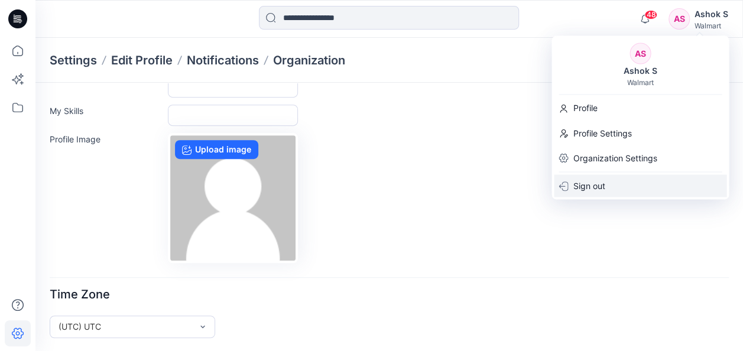
click at [612, 180] on div "Sign out" at bounding box center [640, 185] width 173 height 22
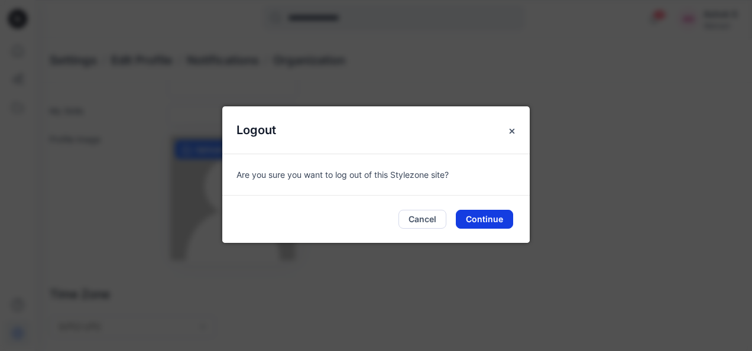
click at [481, 216] on button "Continue" at bounding box center [484, 219] width 57 height 19
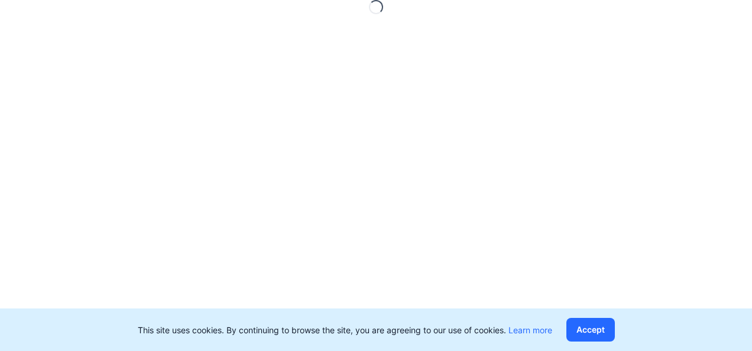
scroll to position [0, 0]
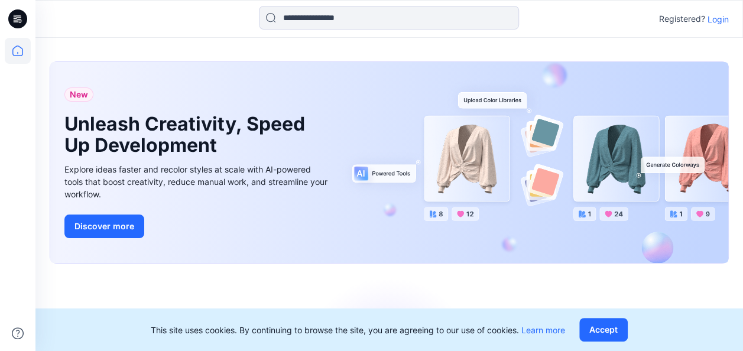
click at [686, 23] on p "Registered?" at bounding box center [682, 19] width 46 height 14
click at [686, 20] on p "Registered?" at bounding box center [682, 19] width 46 height 14
click at [720, 19] on p "Login" at bounding box center [718, 19] width 21 height 12
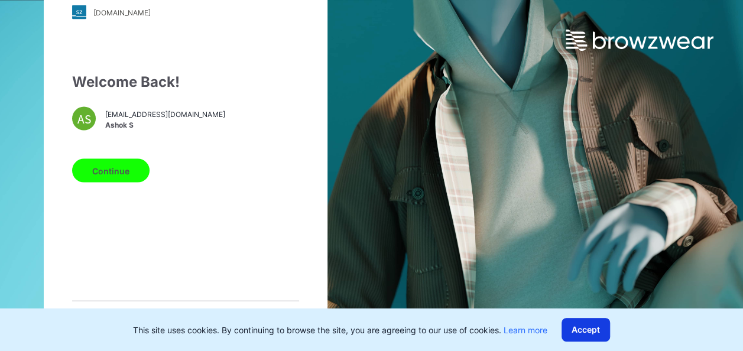
click at [597, 331] on button "Accept" at bounding box center [586, 330] width 48 height 24
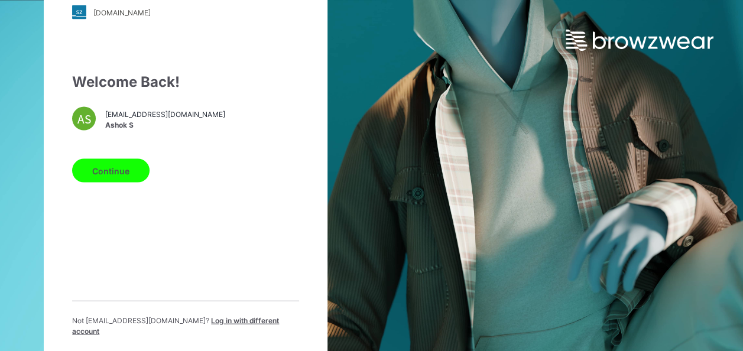
click at [233, 324] on span "Log in with different account" at bounding box center [175, 326] width 207 height 20
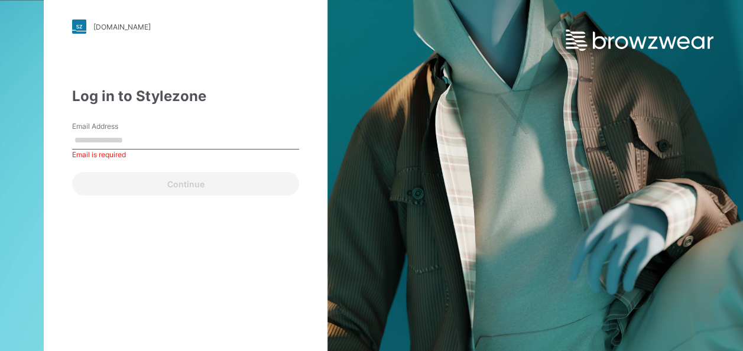
click at [84, 138] on input "Email Address" at bounding box center [185, 141] width 227 height 18
paste input "**********"
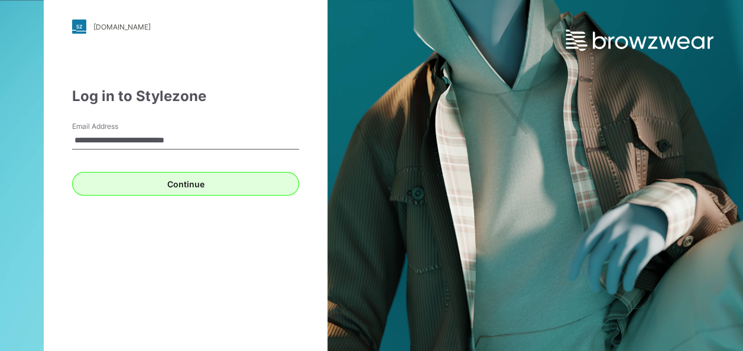
type input "**********"
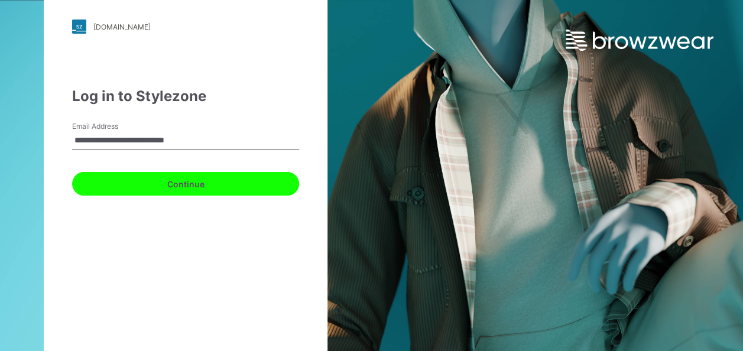
click at [119, 180] on button "Continue" at bounding box center [185, 184] width 227 height 24
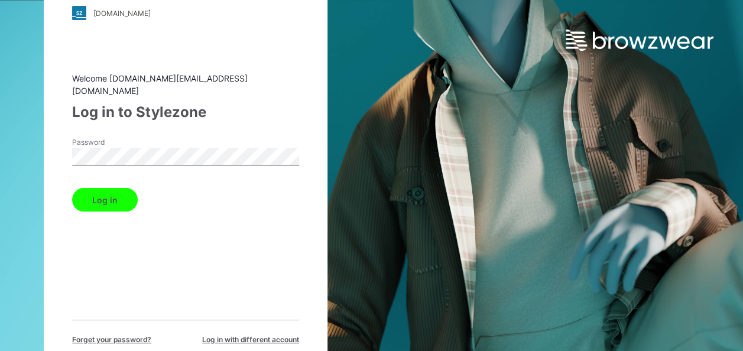
click at [123, 190] on button "Log in" at bounding box center [105, 200] width 66 height 24
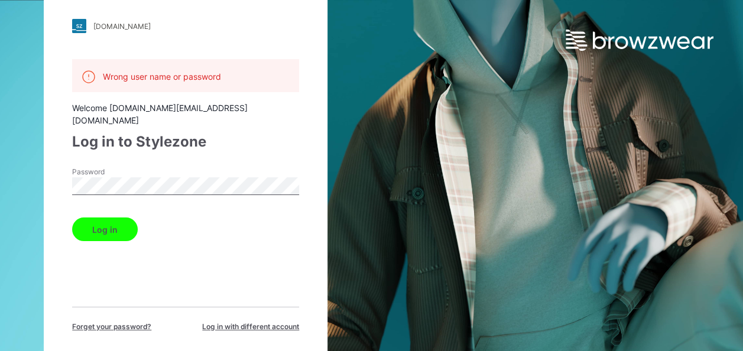
click at [27, 169] on div "[DOMAIN_NAME] Loading... Wrong user name or password Welcome [DOMAIN_NAME][EMAI…" at bounding box center [186, 175] width 372 height 351
drag, startPoint x: 83, startPoint y: 215, endPoint x: 97, endPoint y: 222, distance: 15.9
click at [83, 218] on button "Log in" at bounding box center [105, 230] width 66 height 24
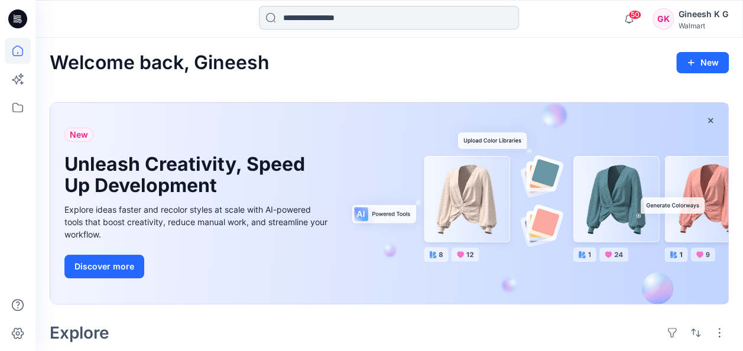
click at [336, 18] on input at bounding box center [389, 18] width 260 height 24
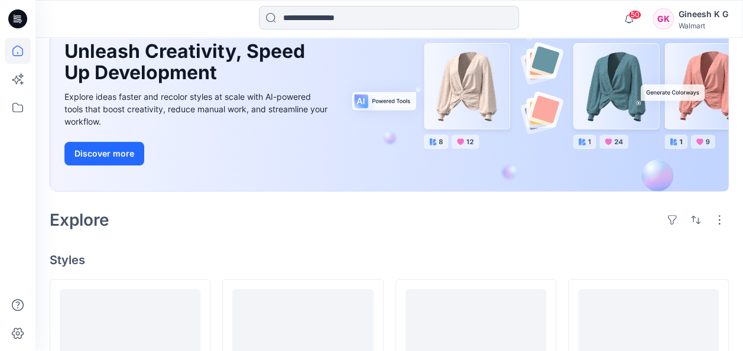
scroll to position [355, 0]
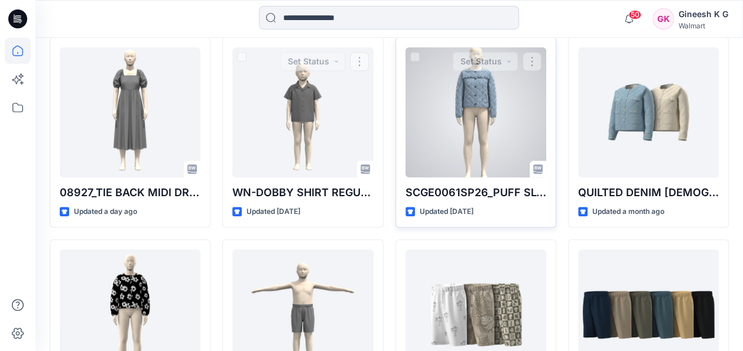
click at [465, 109] on div at bounding box center [476, 112] width 141 height 130
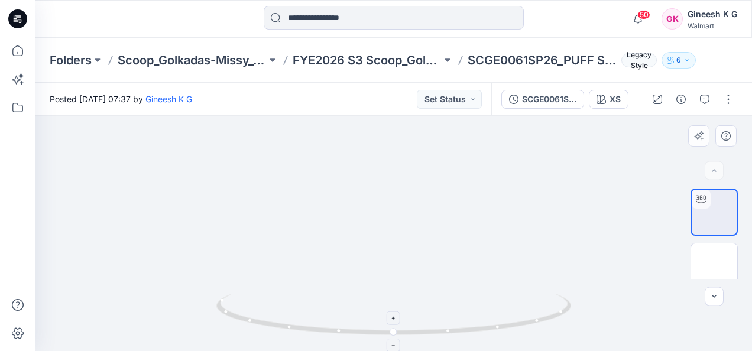
drag, startPoint x: 394, startPoint y: 238, endPoint x: 384, endPoint y: 299, distance: 62.3
click at [384, 299] on div at bounding box center [393, 233] width 717 height 235
drag, startPoint x: 384, startPoint y: 234, endPoint x: 353, endPoint y: 240, distance: 32.0
click at [353, 240] on img at bounding box center [394, 233] width 310 height 235
click at [391, 335] on icon at bounding box center [395, 316] width 358 height 44
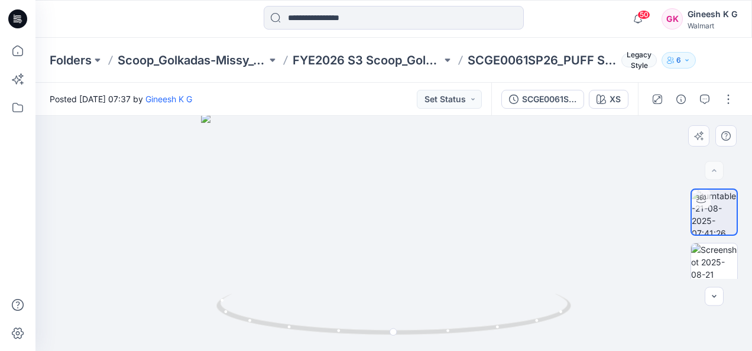
click at [509, 213] on img at bounding box center [393, 233] width 385 height 238
drag, startPoint x: 395, startPoint y: 332, endPoint x: 335, endPoint y: 331, distance: 59.7
click at [335, 331] on circle at bounding box center [336, 330] width 7 height 7
drag, startPoint x: 346, startPoint y: 331, endPoint x: 321, endPoint y: 325, distance: 26.1
click at [321, 325] on icon at bounding box center [395, 316] width 358 height 44
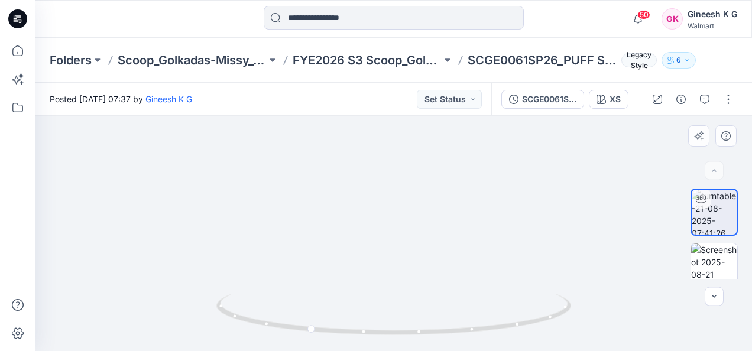
click at [467, 290] on img at bounding box center [393, 308] width 385 height 385
drag, startPoint x: 484, startPoint y: 257, endPoint x: 485, endPoint y: 225, distance: 32.0
click at [485, 225] on img at bounding box center [393, 276] width 385 height 385
drag, startPoint x: 480, startPoint y: 213, endPoint x: 479, endPoint y: 237, distance: 24.3
click at [479, 237] on img at bounding box center [394, 271] width 310 height 310
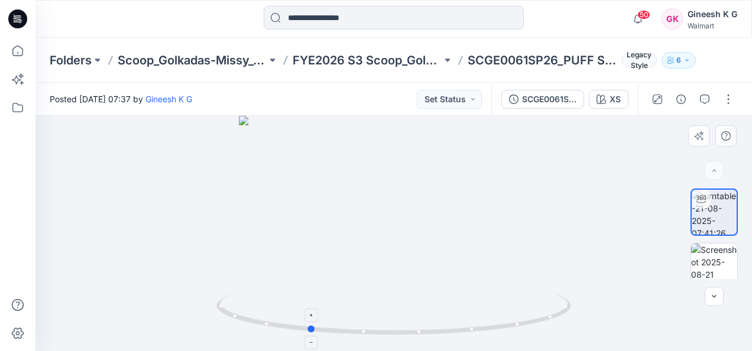
click at [311, 331] on circle at bounding box center [311, 329] width 7 height 7
drag, startPoint x: 312, startPoint y: 323, endPoint x: 245, endPoint y: 318, distance: 67.7
click at [245, 318] on icon at bounding box center [395, 316] width 358 height 44
click at [14, 53] on icon at bounding box center [18, 51] width 26 height 26
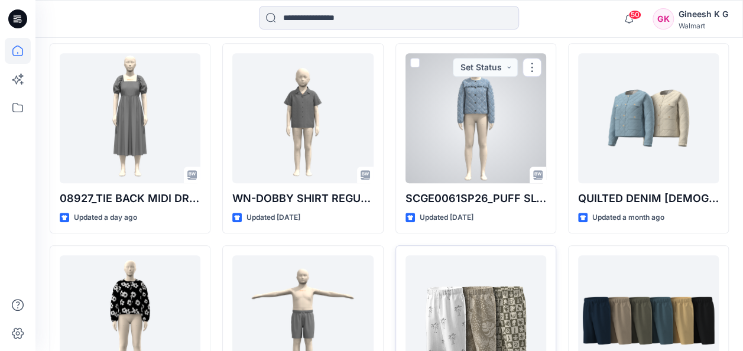
scroll to position [355, 0]
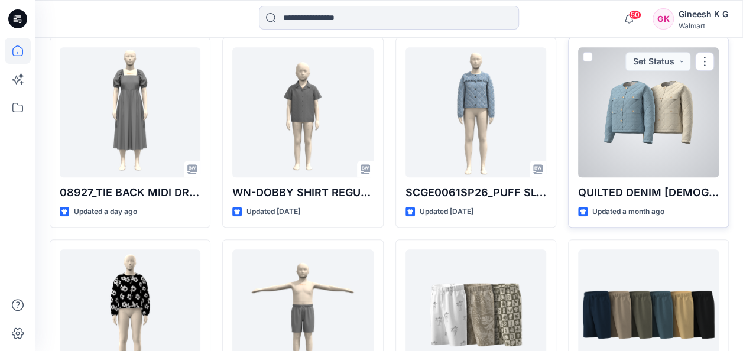
click at [667, 148] on div at bounding box center [648, 112] width 141 height 130
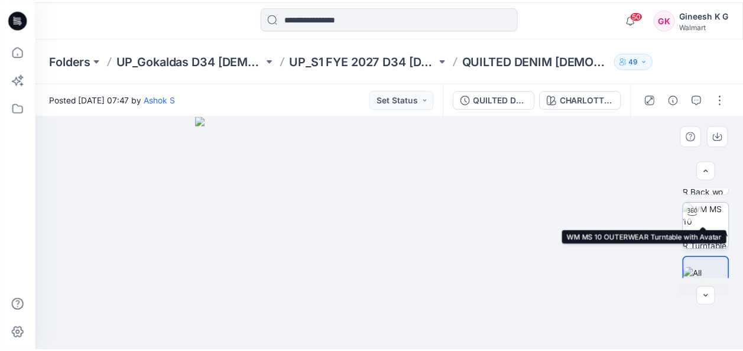
scroll to position [174, 0]
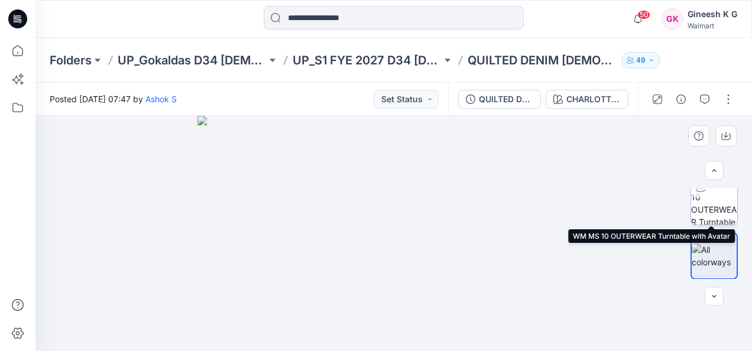
click at [712, 200] on img at bounding box center [714, 202] width 46 height 46
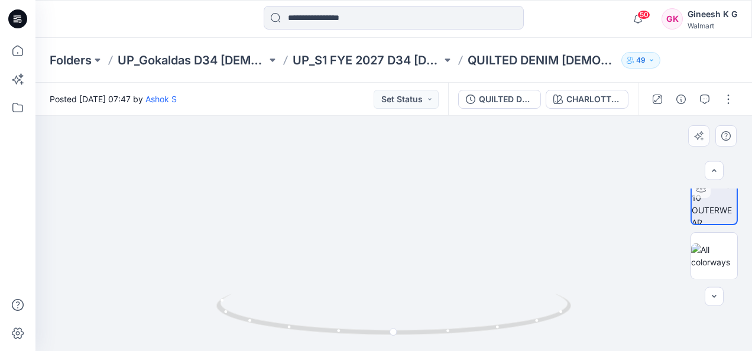
drag, startPoint x: 395, startPoint y: 183, endPoint x: 387, endPoint y: 225, distance: 42.1
click at [387, 225] on img at bounding box center [394, 223] width 360 height 256
click at [394, 339] on div at bounding box center [394, 346] width 14 height 14
drag, startPoint x: 393, startPoint y: 329, endPoint x: 308, endPoint y: 329, distance: 85.2
click at [308, 329] on icon at bounding box center [395, 316] width 358 height 44
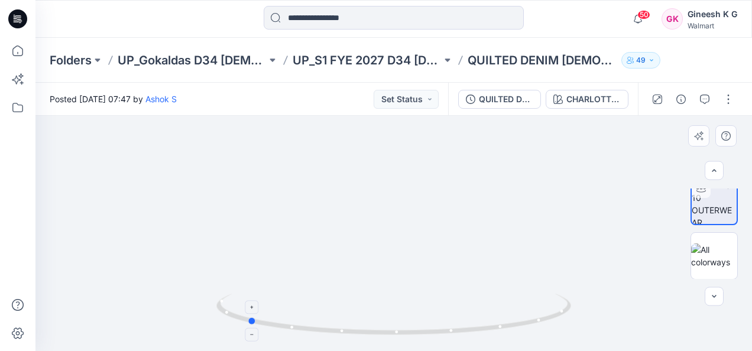
drag, startPoint x: 313, startPoint y: 334, endPoint x: 252, endPoint y: 317, distance: 63.7
click at [252, 317] on icon at bounding box center [395, 316] width 358 height 44
click at [9, 54] on icon at bounding box center [18, 51] width 26 height 26
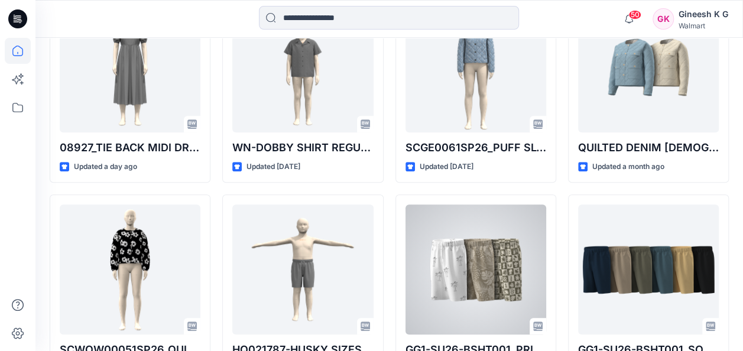
scroll to position [473, 0]
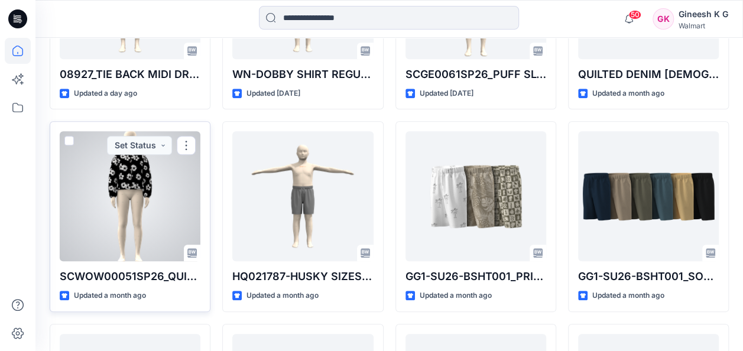
click at [167, 189] on div at bounding box center [130, 196] width 141 height 130
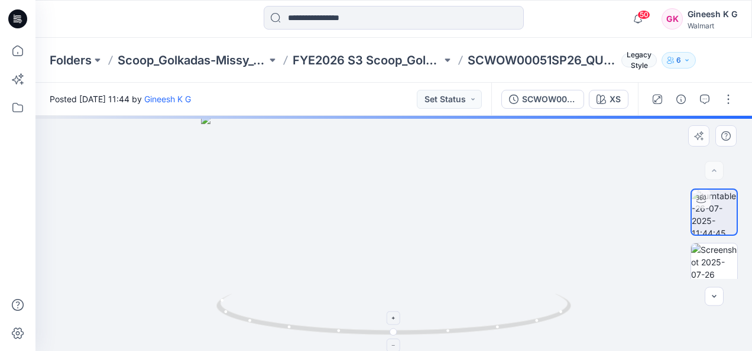
drag, startPoint x: 408, startPoint y: 219, endPoint x: 403, endPoint y: 293, distance: 74.1
click at [403, 293] on div at bounding box center [393, 233] width 717 height 235
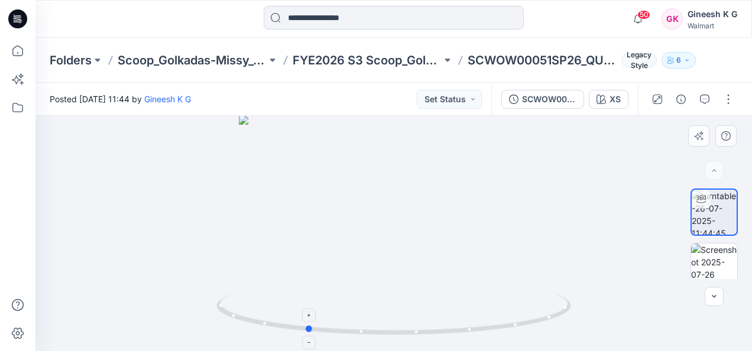
drag, startPoint x: 395, startPoint y: 336, endPoint x: 308, endPoint y: 334, distance: 87.5
click at [308, 334] on icon at bounding box center [395, 316] width 358 height 44
drag, startPoint x: 309, startPoint y: 333, endPoint x: 221, endPoint y: 318, distance: 90.0
click at [221, 318] on icon at bounding box center [395, 316] width 358 height 44
